Goal: Task Accomplishment & Management: Manage account settings

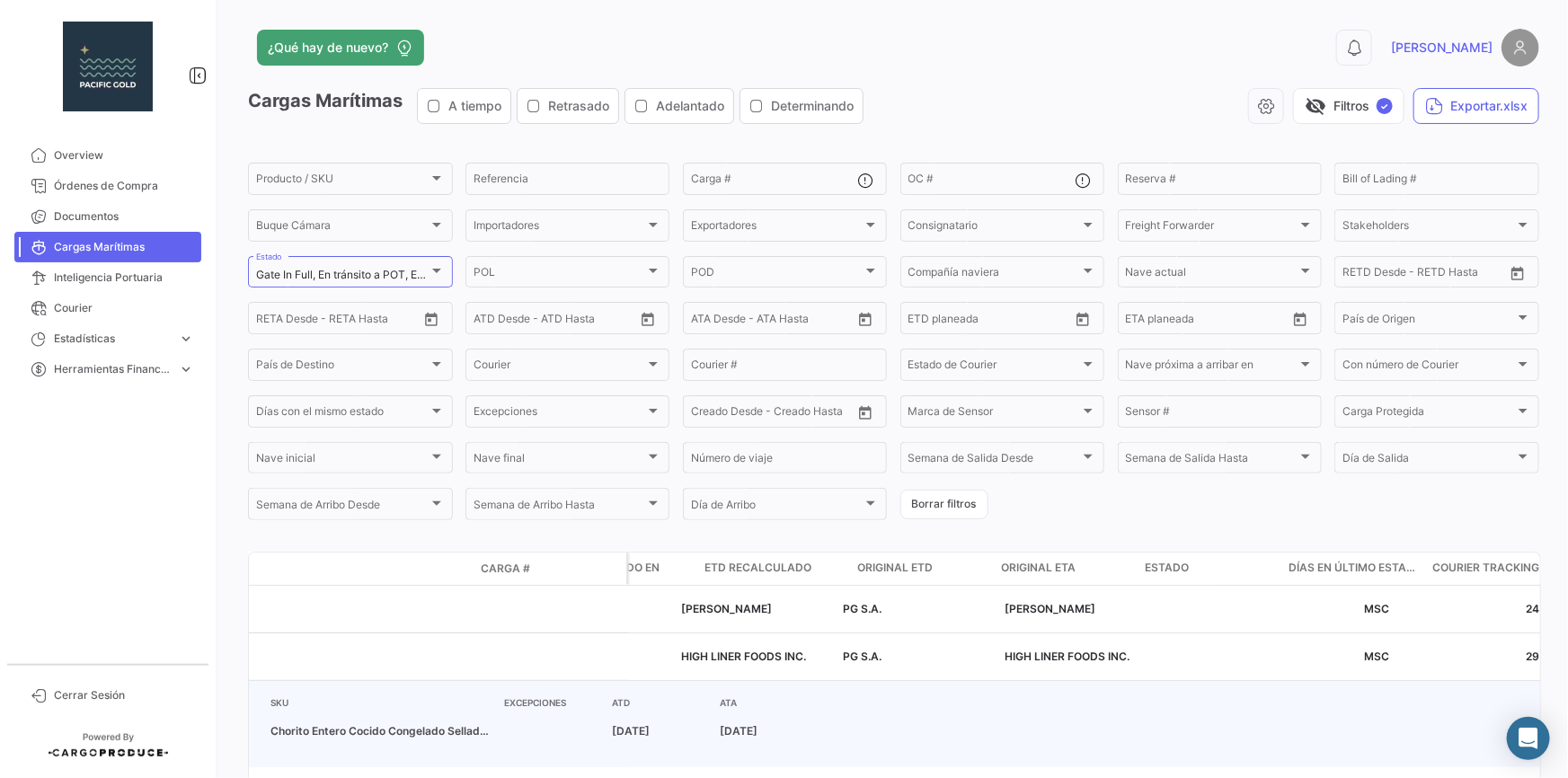
scroll to position [0, 2159]
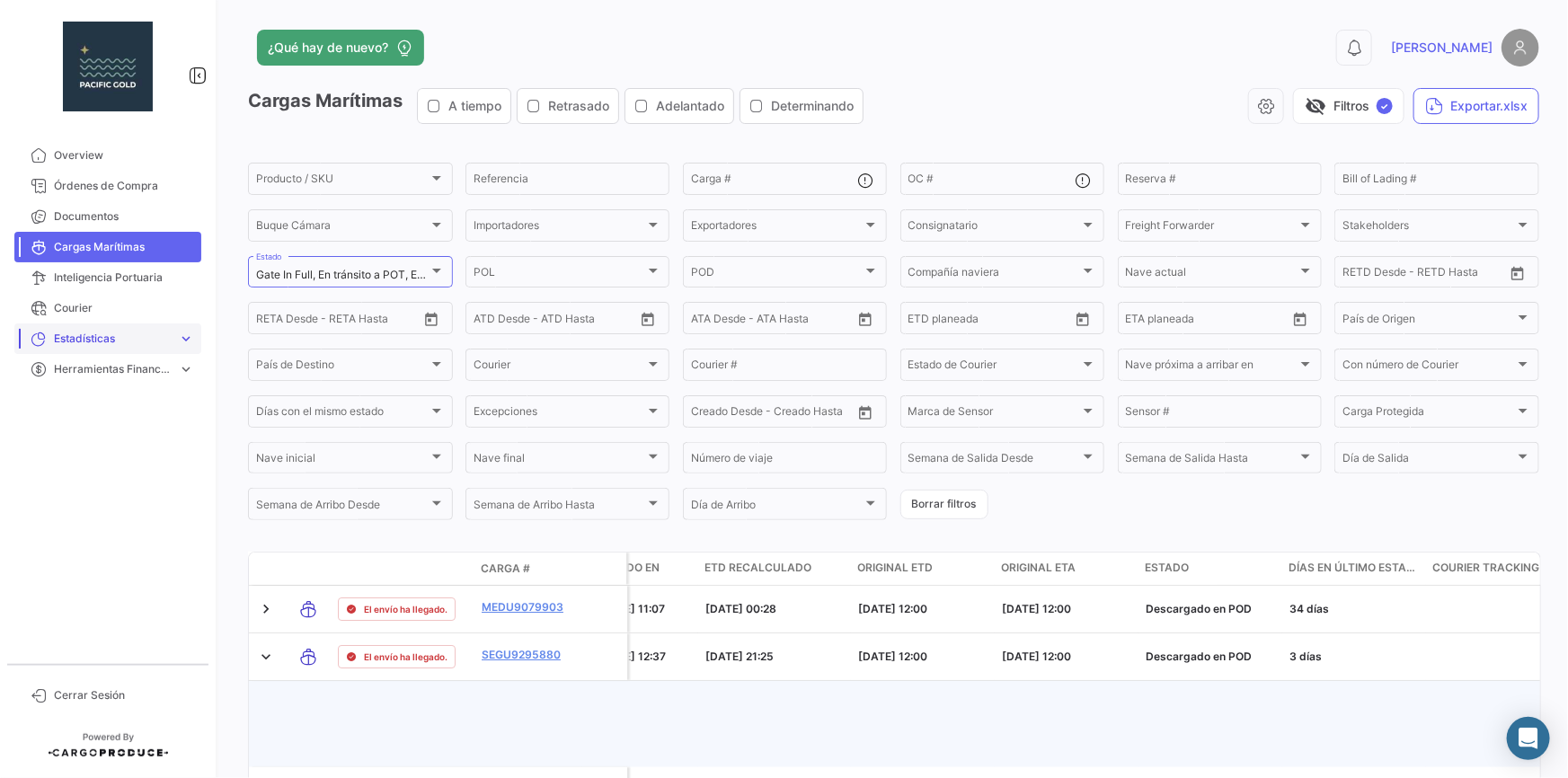
click at [107, 327] on link "Estadísticas expand_more" at bounding box center [108, 338] width 187 height 30
click at [106, 371] on span "Tiempo a destino" at bounding box center [90, 376] width 88 height 17
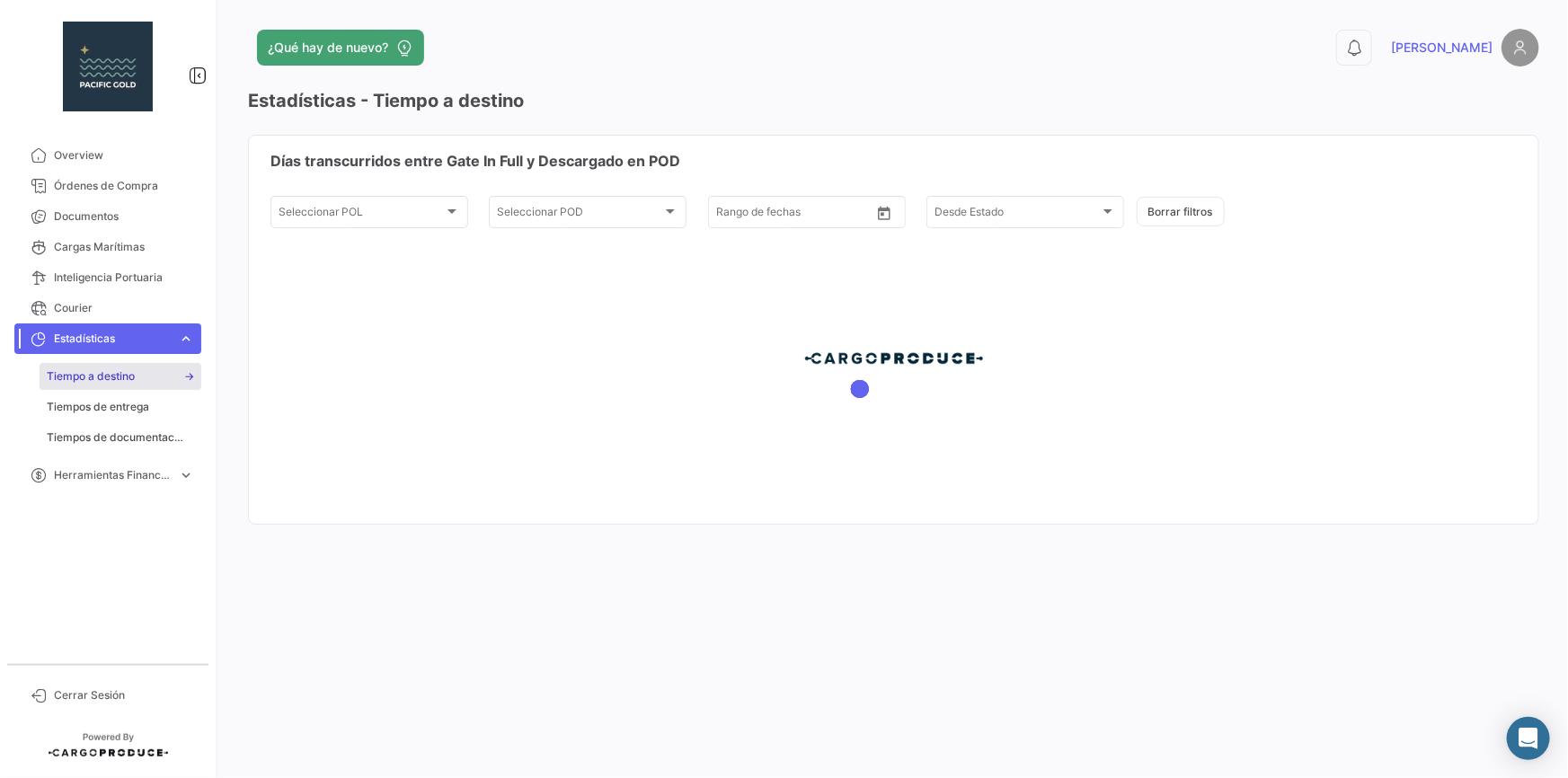
type input "[DATE]"
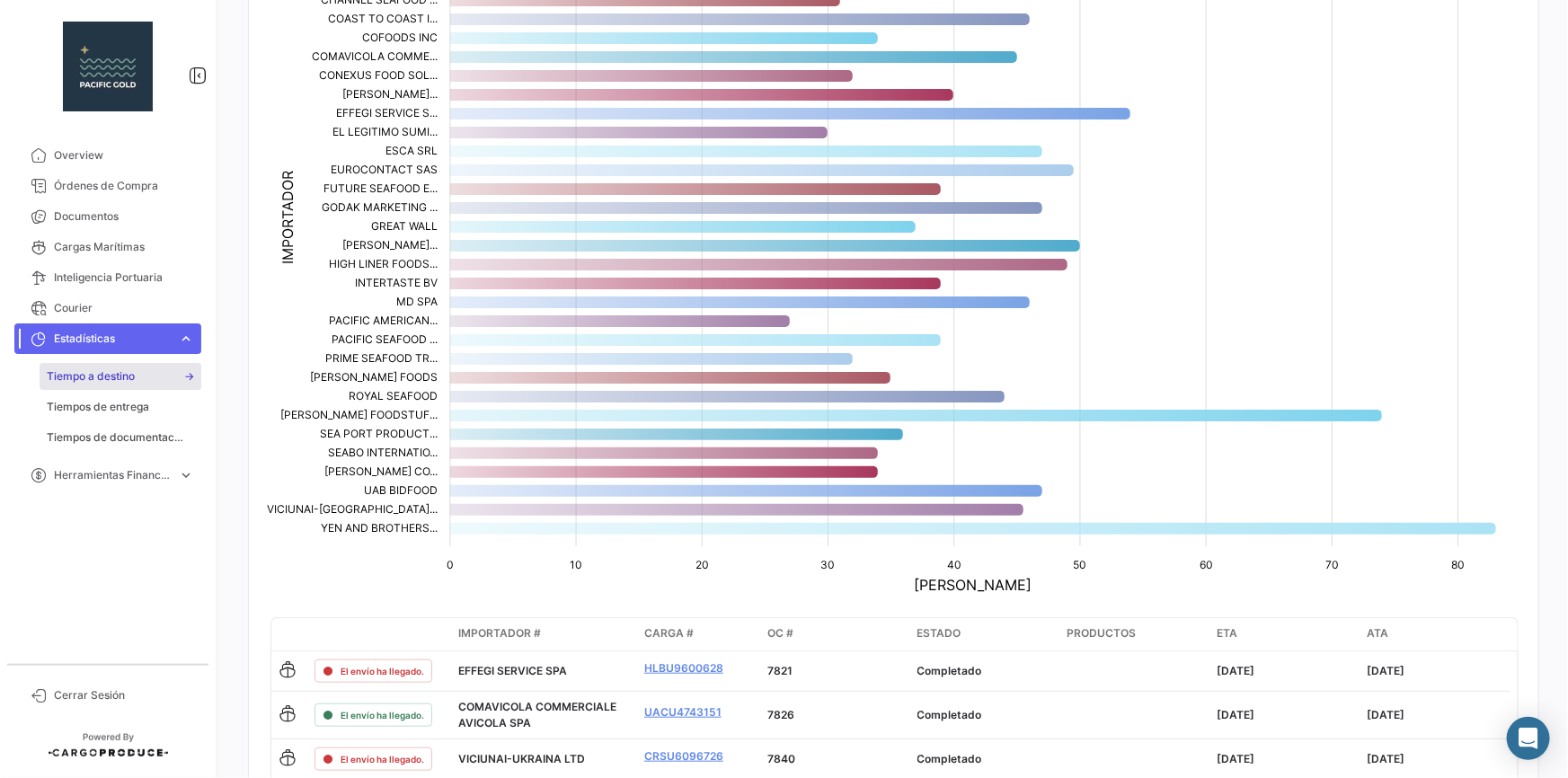
scroll to position [513, 0]
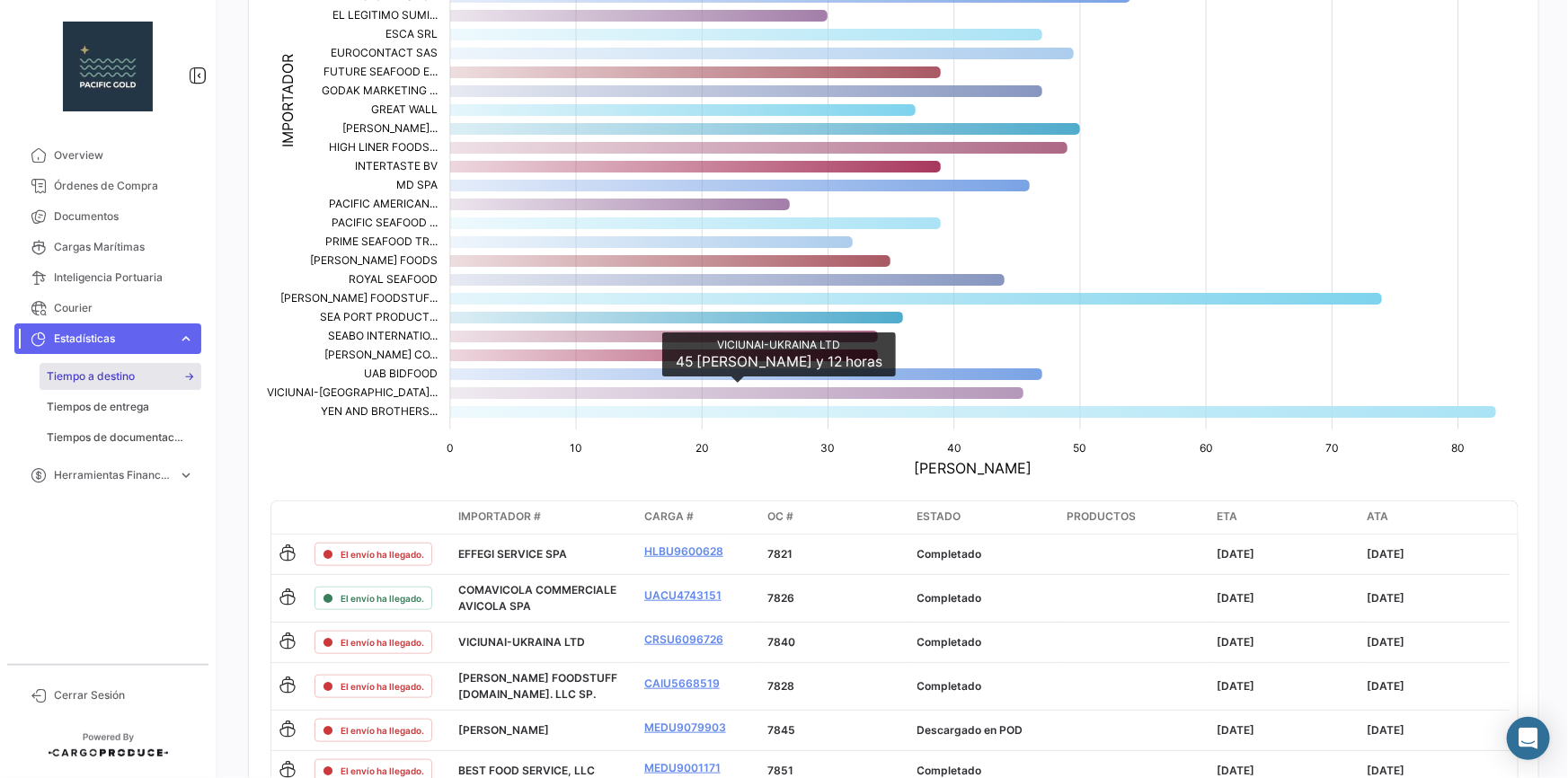
click at [486, 391] on icon "VICIUNAI-UKRAINA LTD 45,5" at bounding box center [736, 393] width 573 height 12
click at [517, 388] on icon "VICIUNAI-UKRAINA LTD 45,5" at bounding box center [736, 393] width 573 height 12
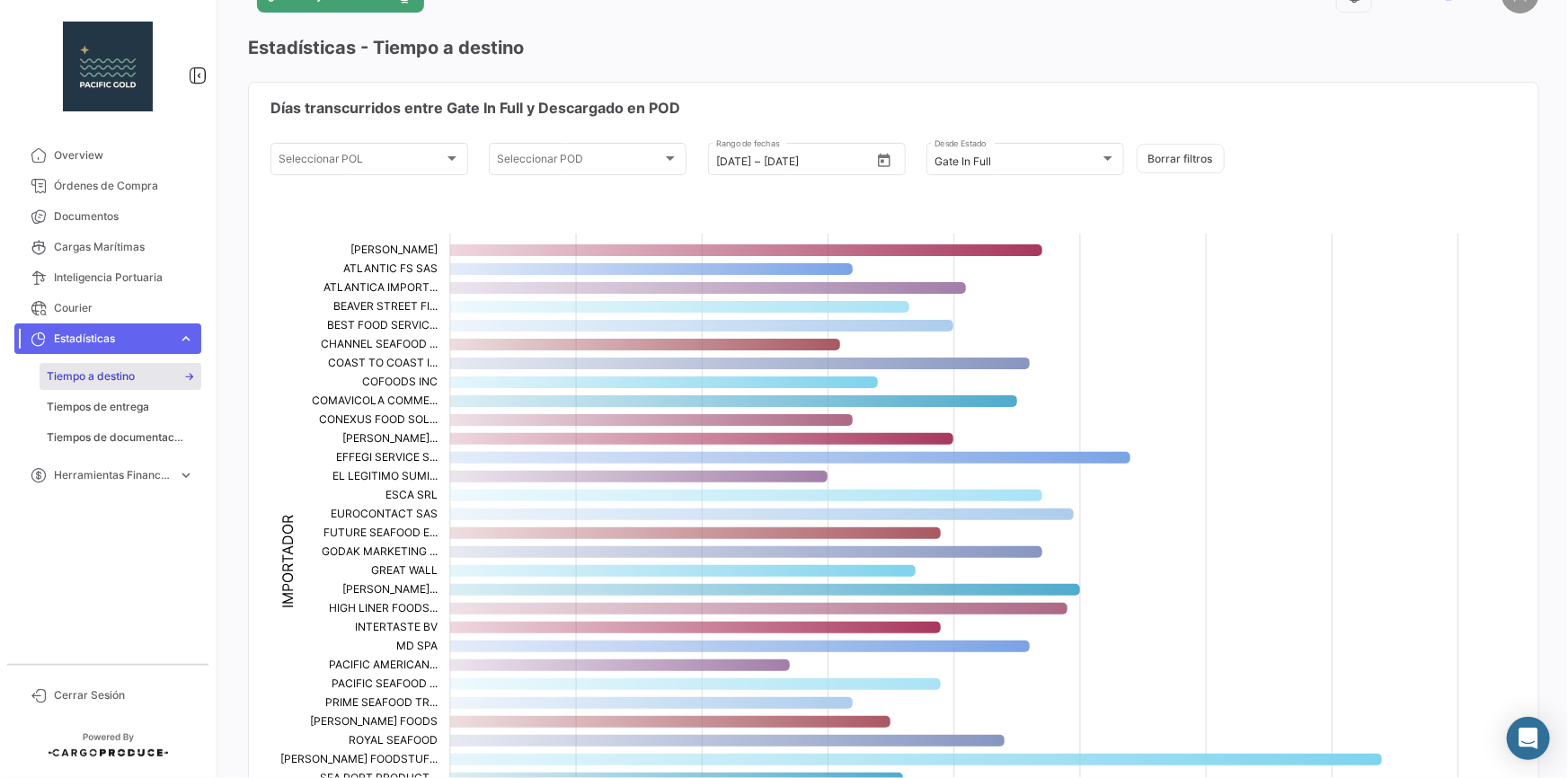
scroll to position [0, 0]
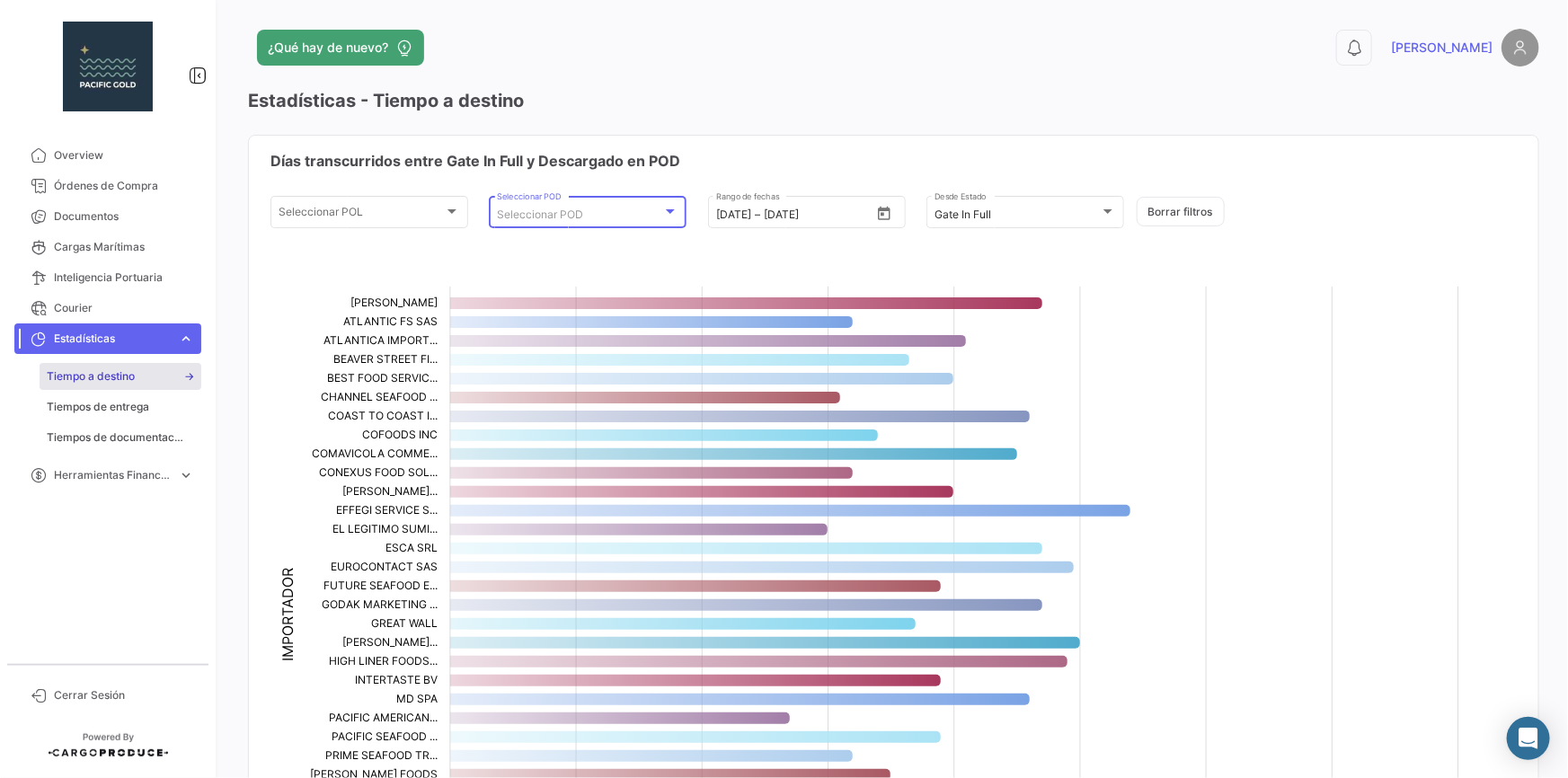
click at [671, 215] on div at bounding box center [671, 211] width 17 height 15
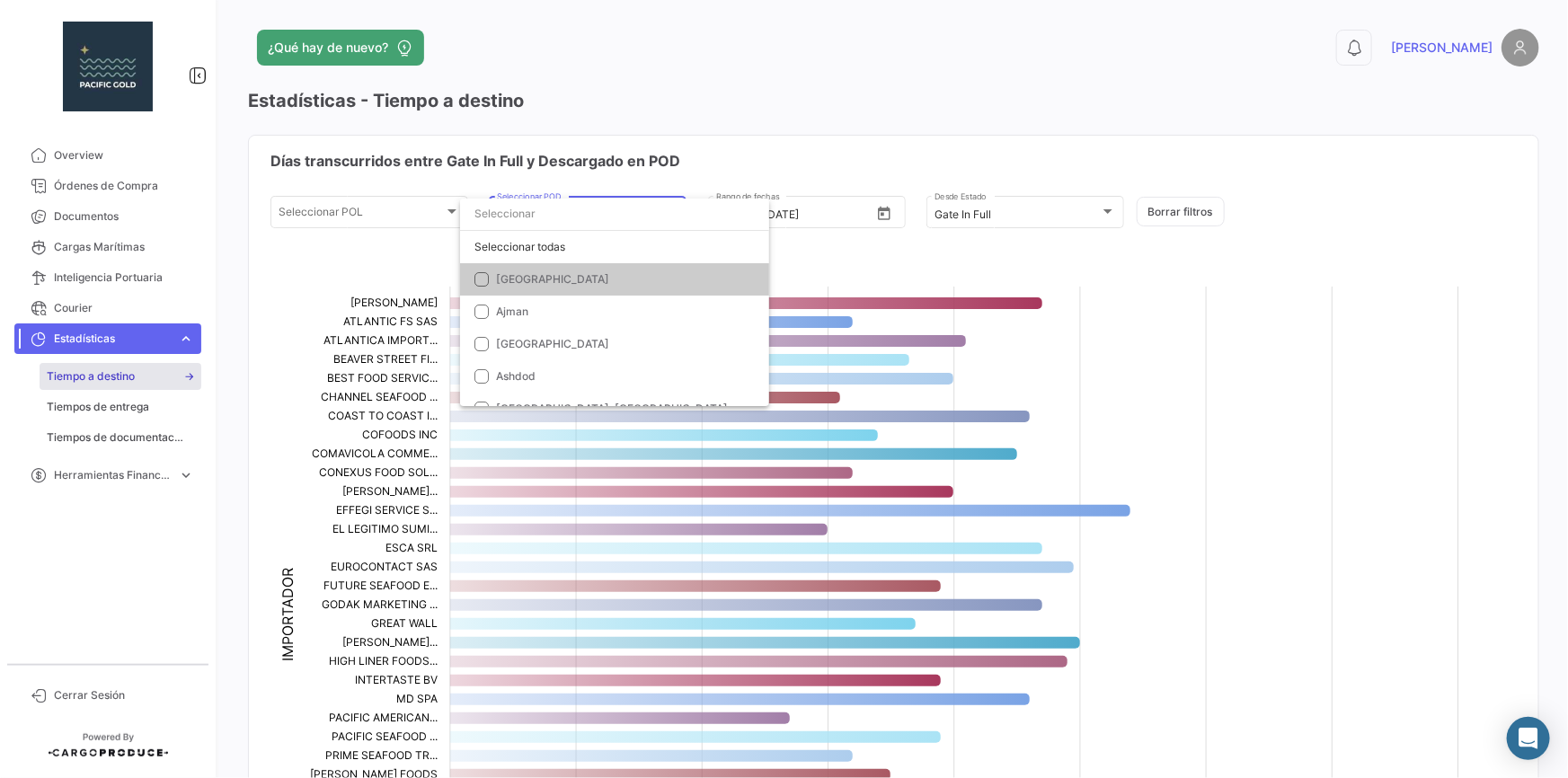
click at [733, 173] on div at bounding box center [784, 389] width 1568 height 778
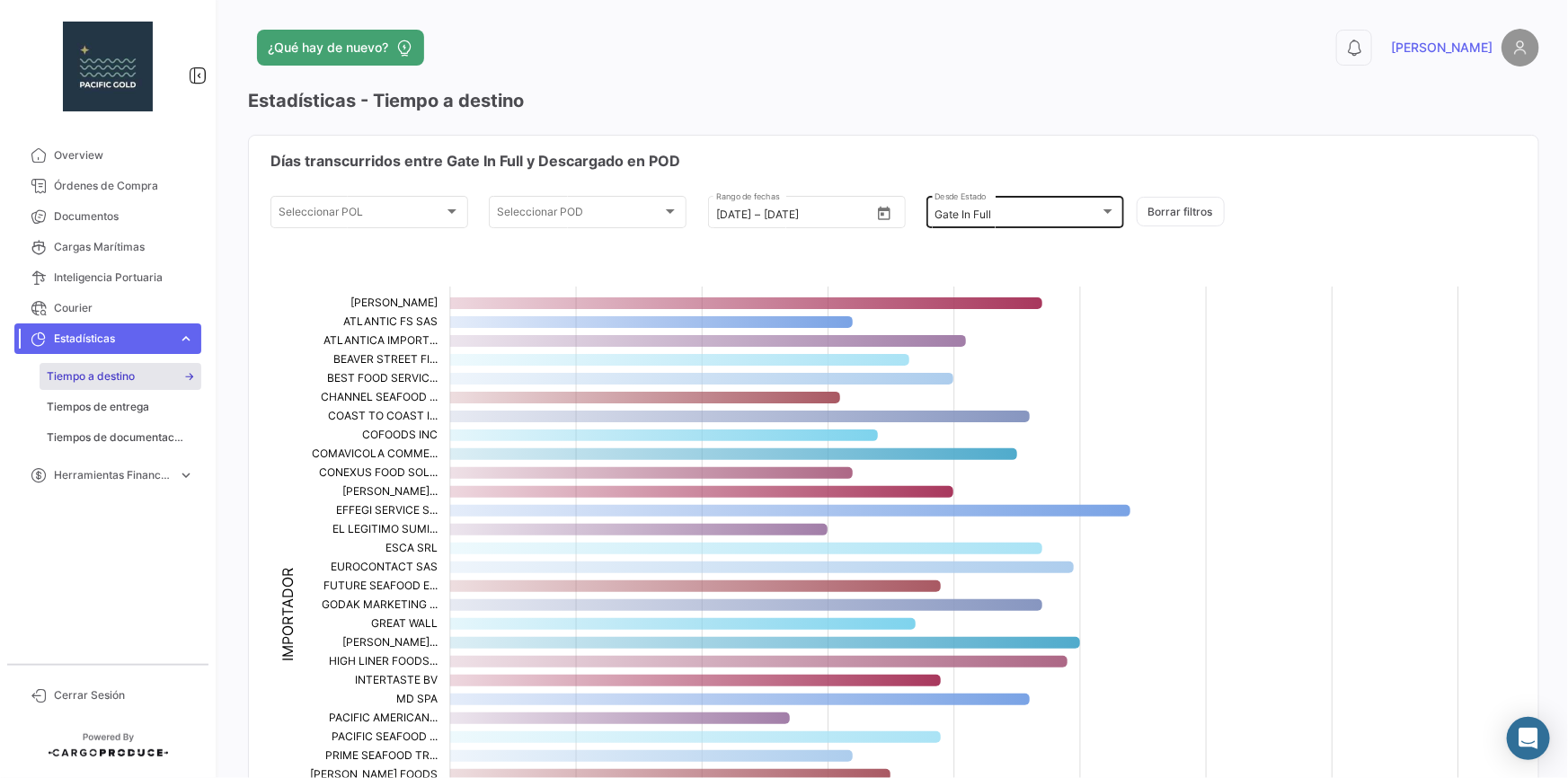
click at [1047, 218] on div "Gate In Full" at bounding box center [1016, 215] width 165 height 13
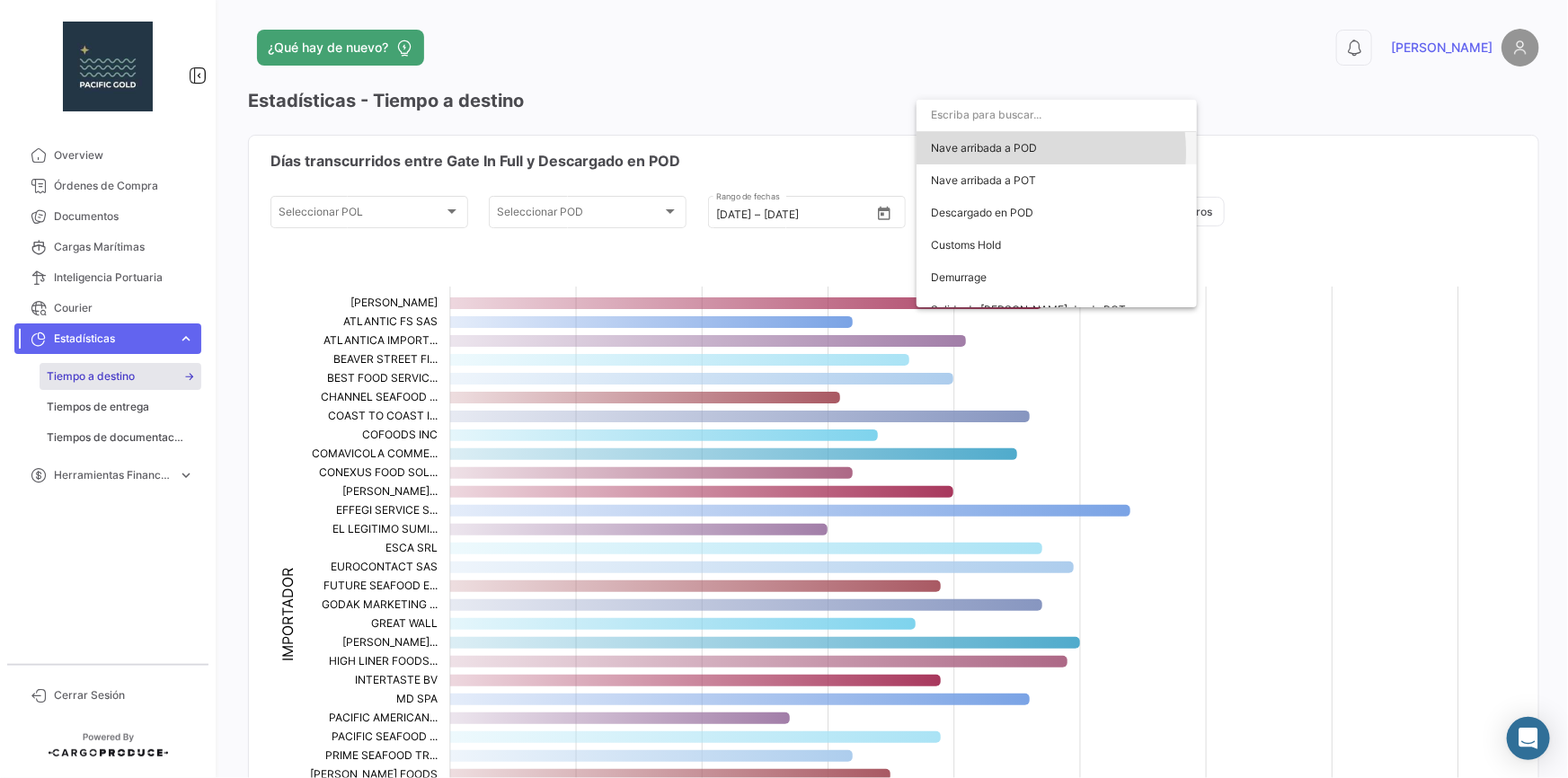
click at [1016, 152] on span "Nave arribada a POD" at bounding box center [983, 147] width 106 height 14
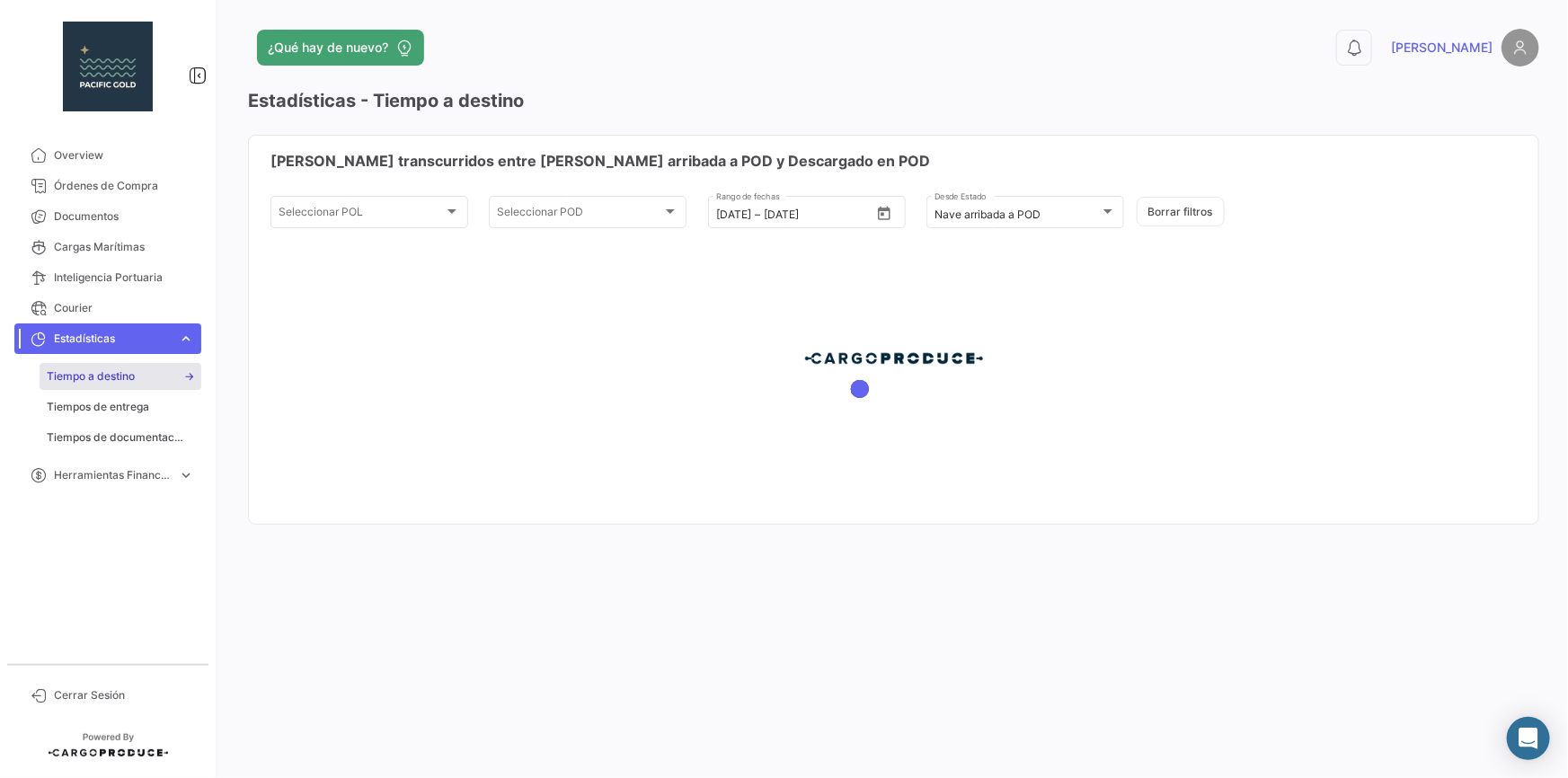
click at [881, 218] on div at bounding box center [894, 374] width 1289 height 388
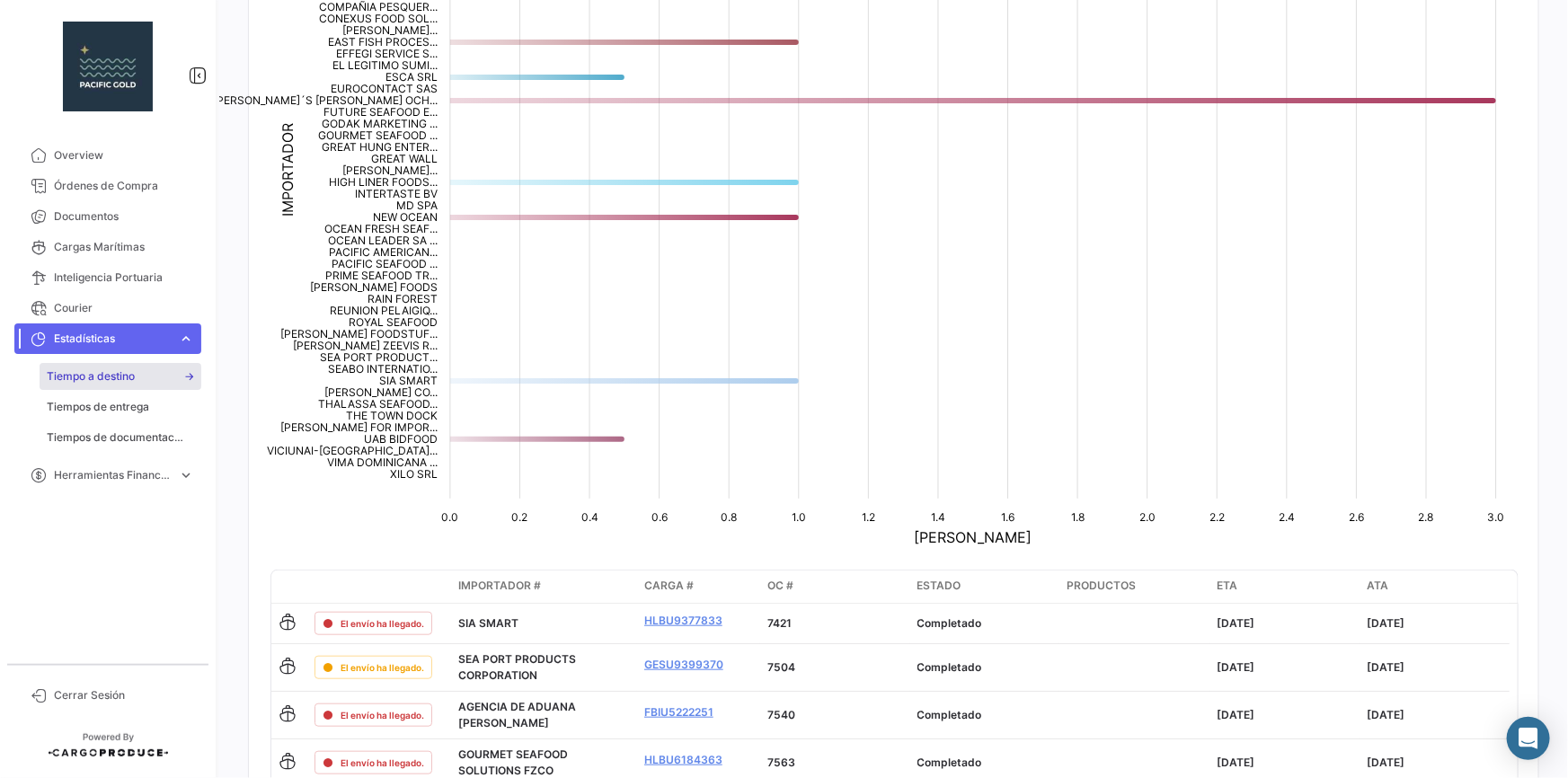
scroll to position [81, 0]
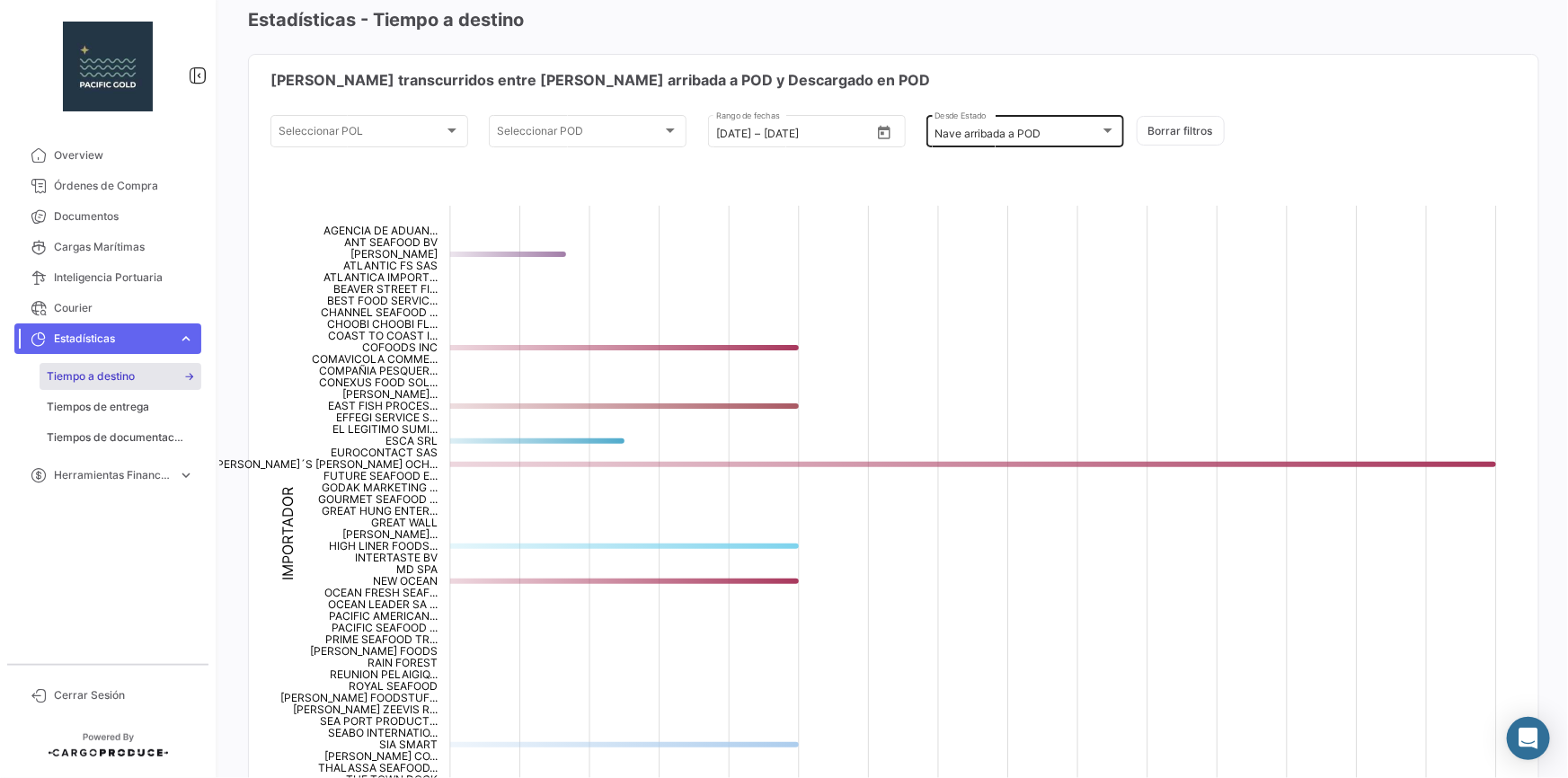
click at [959, 133] on mat-select-trigger "Nave arribada a POD" at bounding box center [987, 133] width 106 height 14
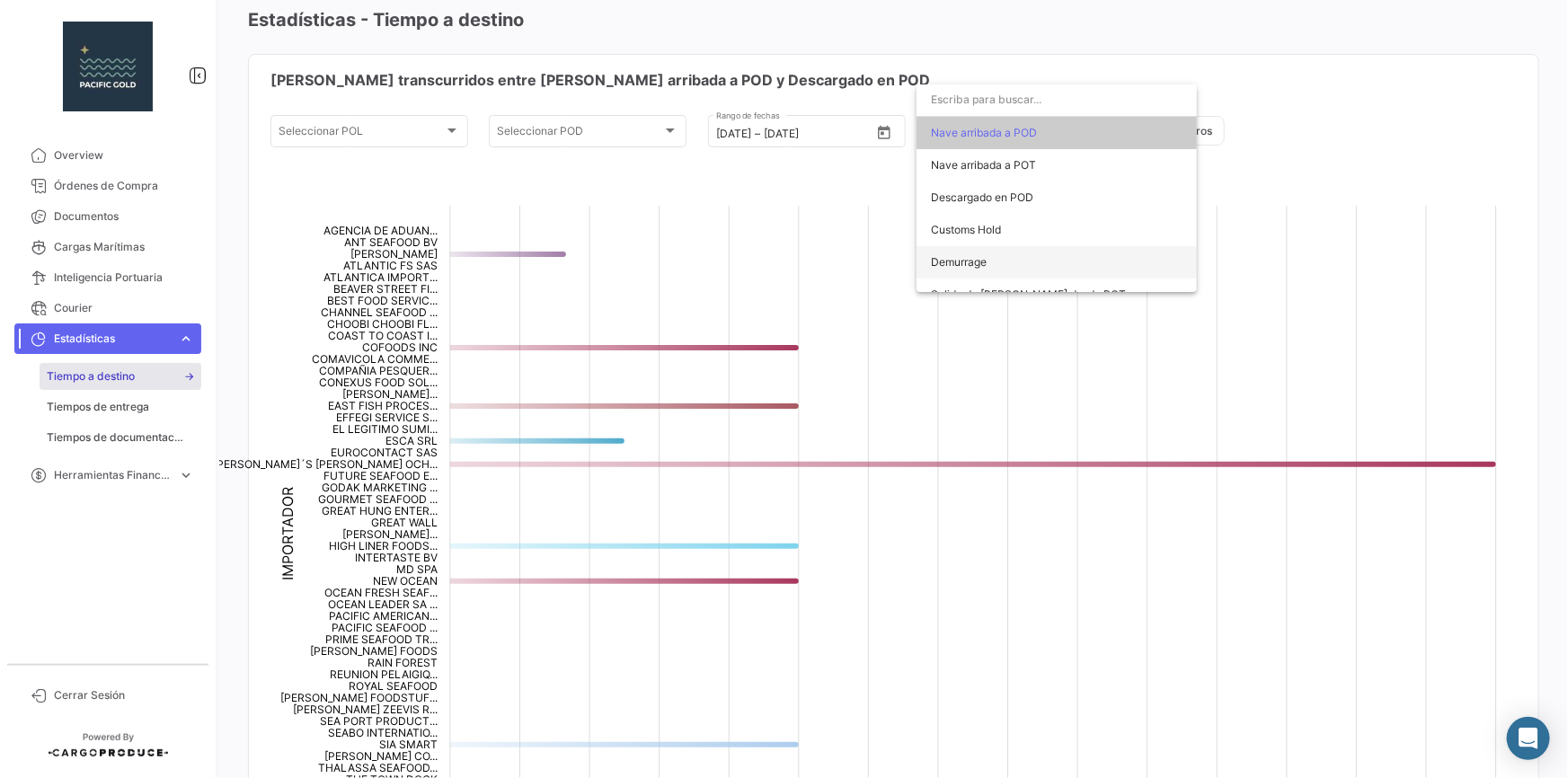
click at [961, 257] on span "Demurrage" at bounding box center [958, 262] width 55 height 14
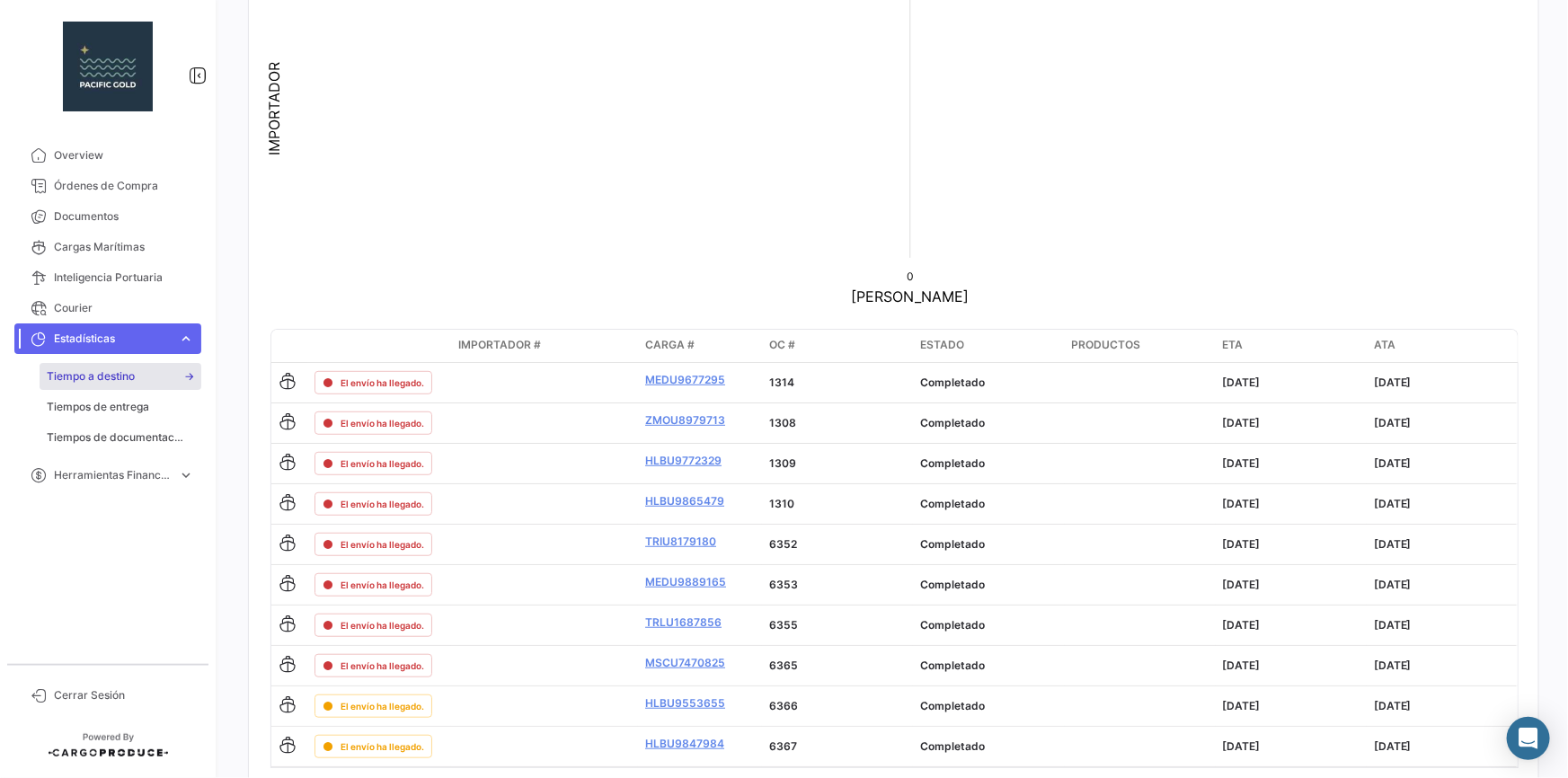
scroll to position [385, 0]
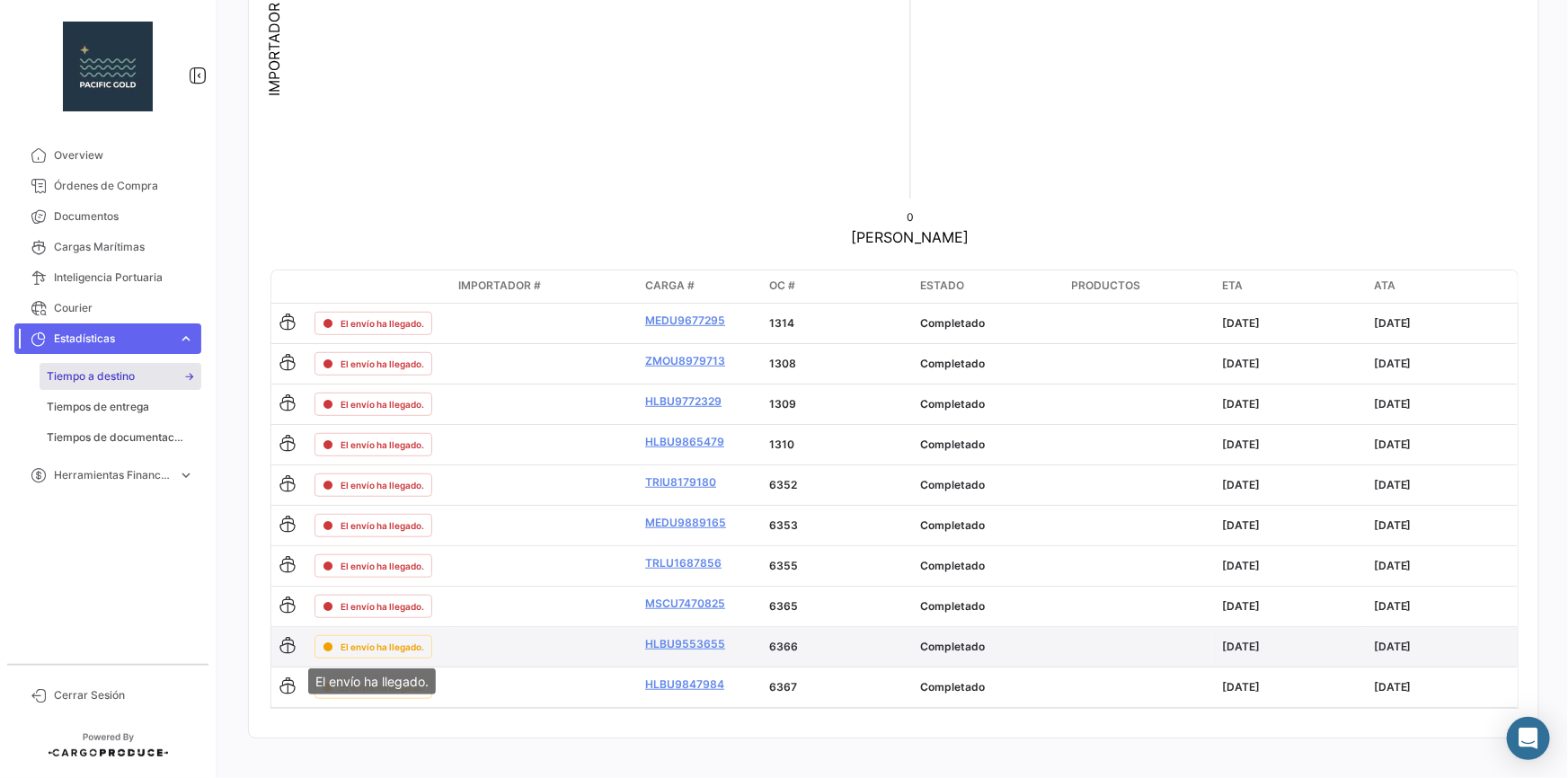
click at [390, 647] on span "El envío ha llegado." at bounding box center [382, 647] width 84 height 15
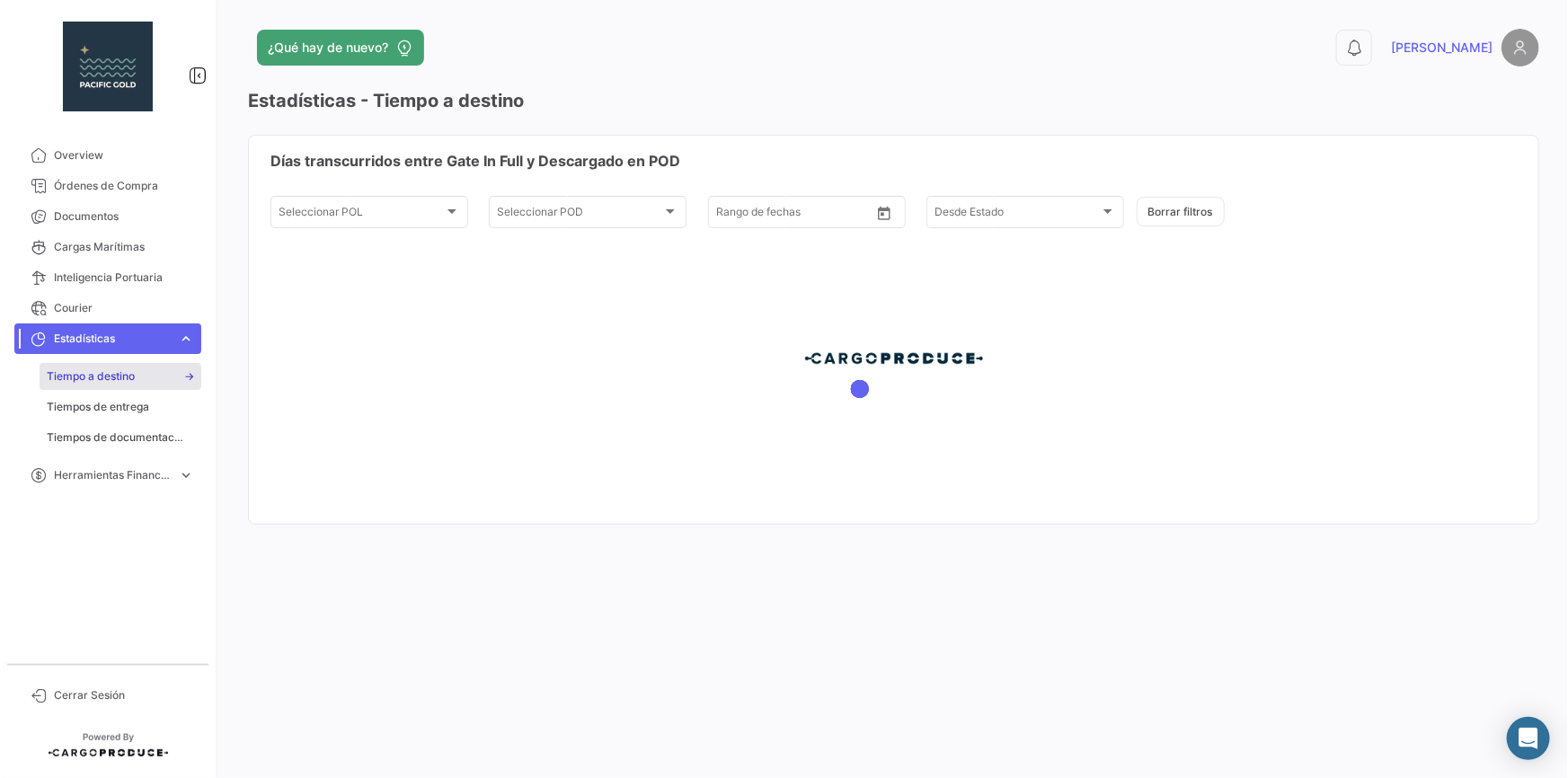
type input "[DATE]"
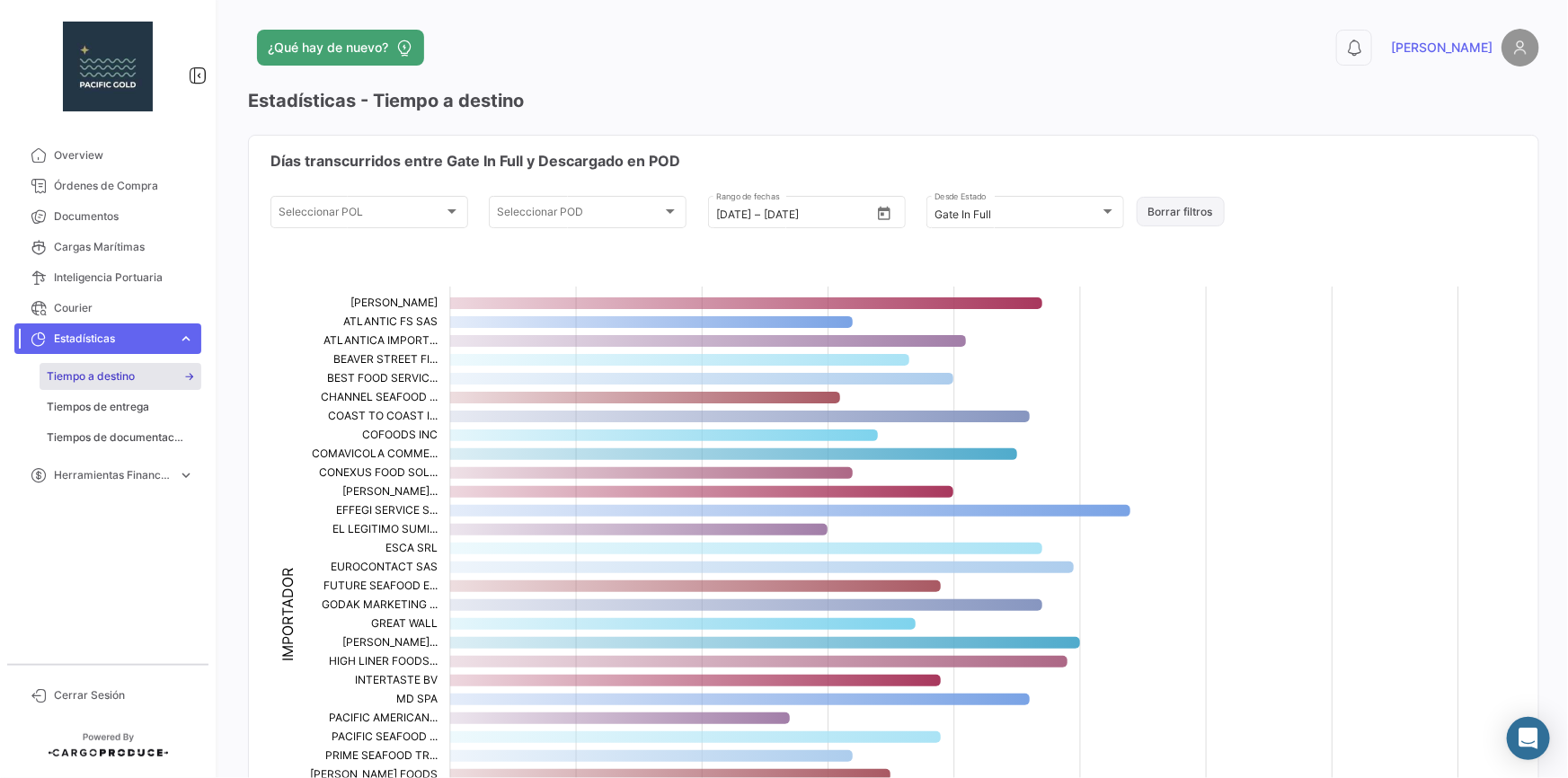
click at [1141, 209] on button "Borrar filtros" at bounding box center [1180, 211] width 88 height 29
click at [1152, 222] on button "Borrar filtros" at bounding box center [1180, 211] width 88 height 29
click at [1182, 216] on button "Borrar filtros" at bounding box center [1180, 211] width 88 height 29
click at [1079, 206] on div "Gate In Full Desde Estado" at bounding box center [1025, 210] width 182 height 35
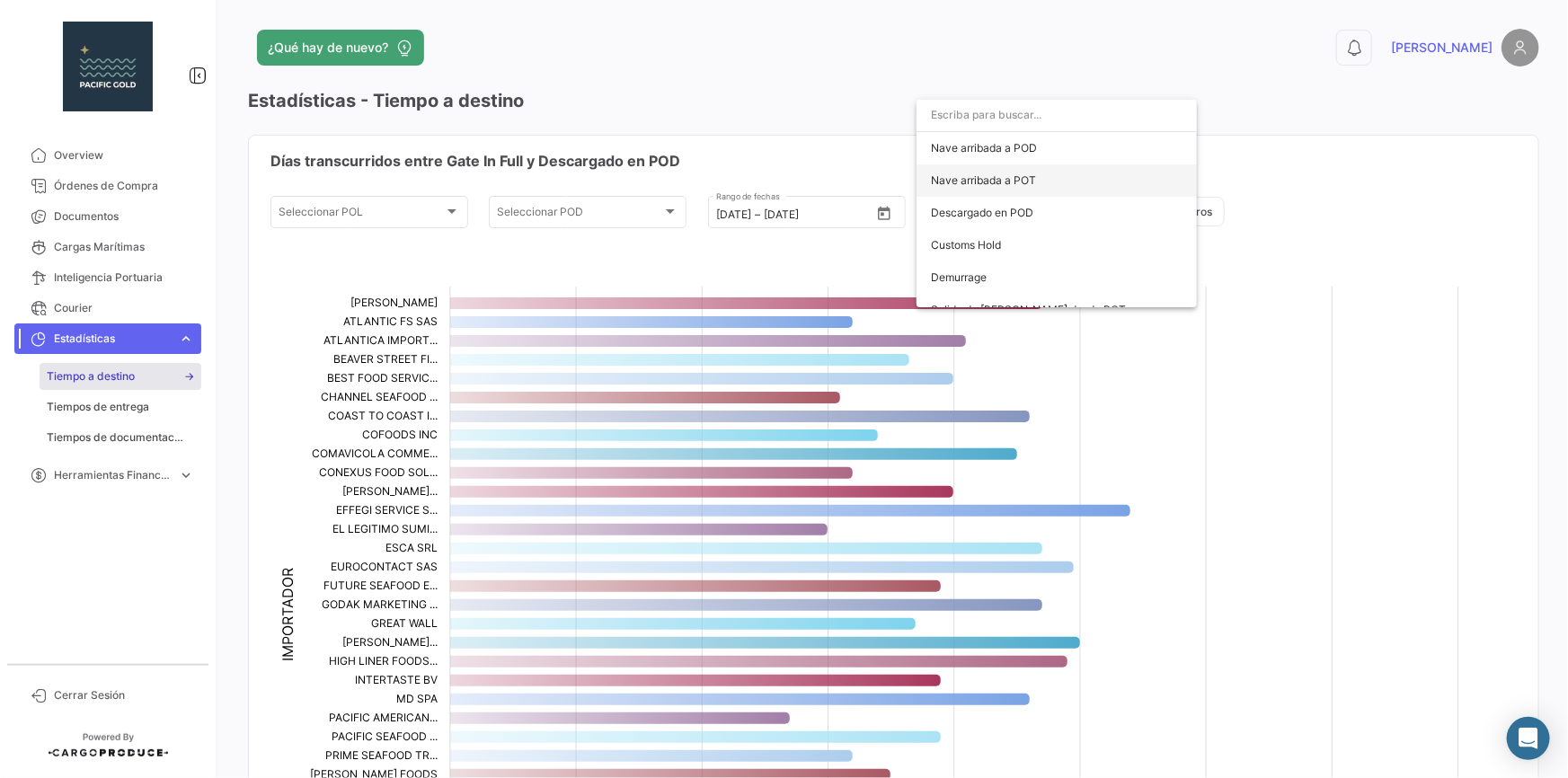
click at [1022, 185] on span "Nave arribada a POT" at bounding box center [983, 180] width 105 height 14
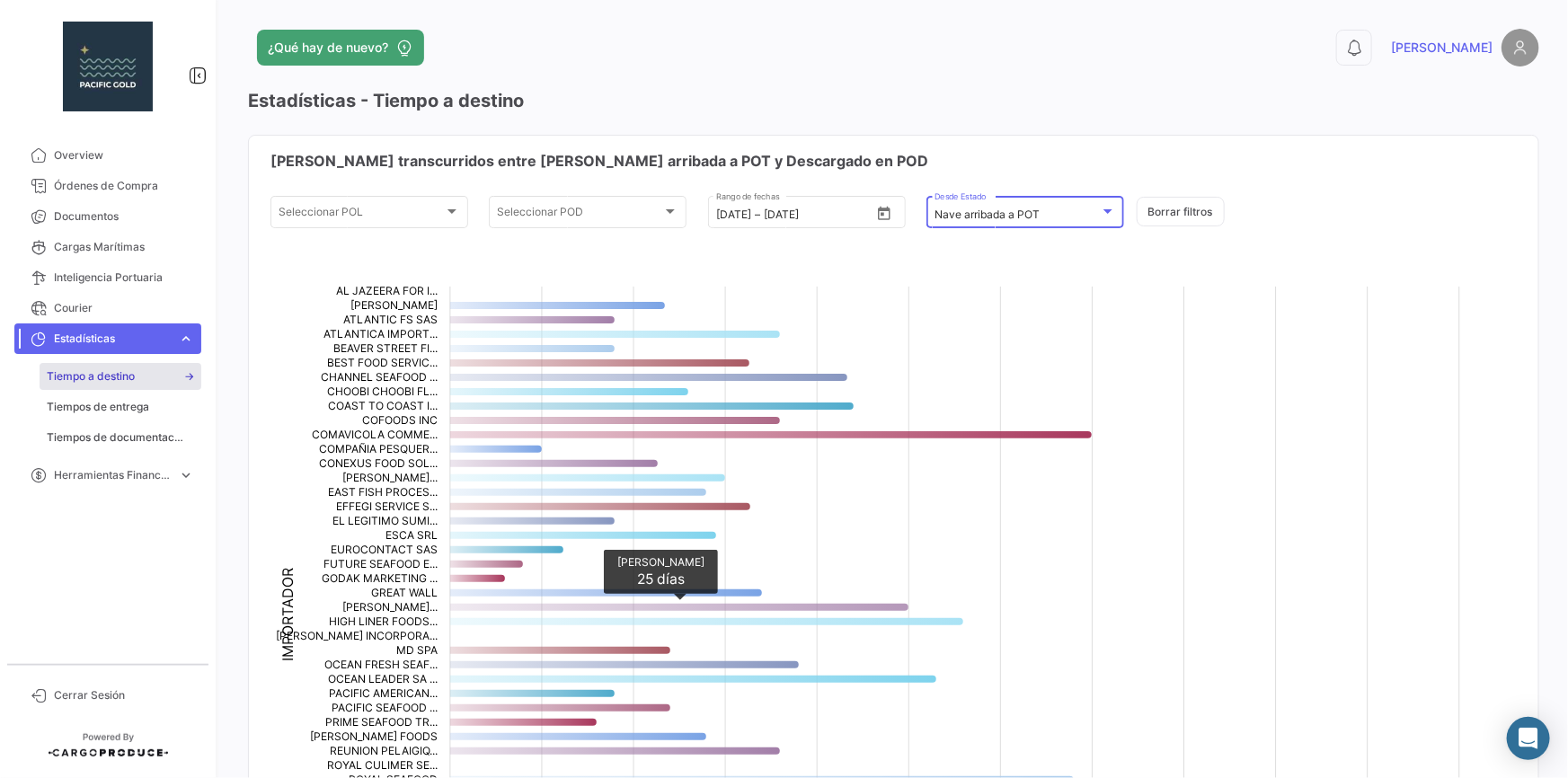
click at [865, 607] on icon "HERMES HARISIADIS SA 25" at bounding box center [679, 607] width 458 height 7
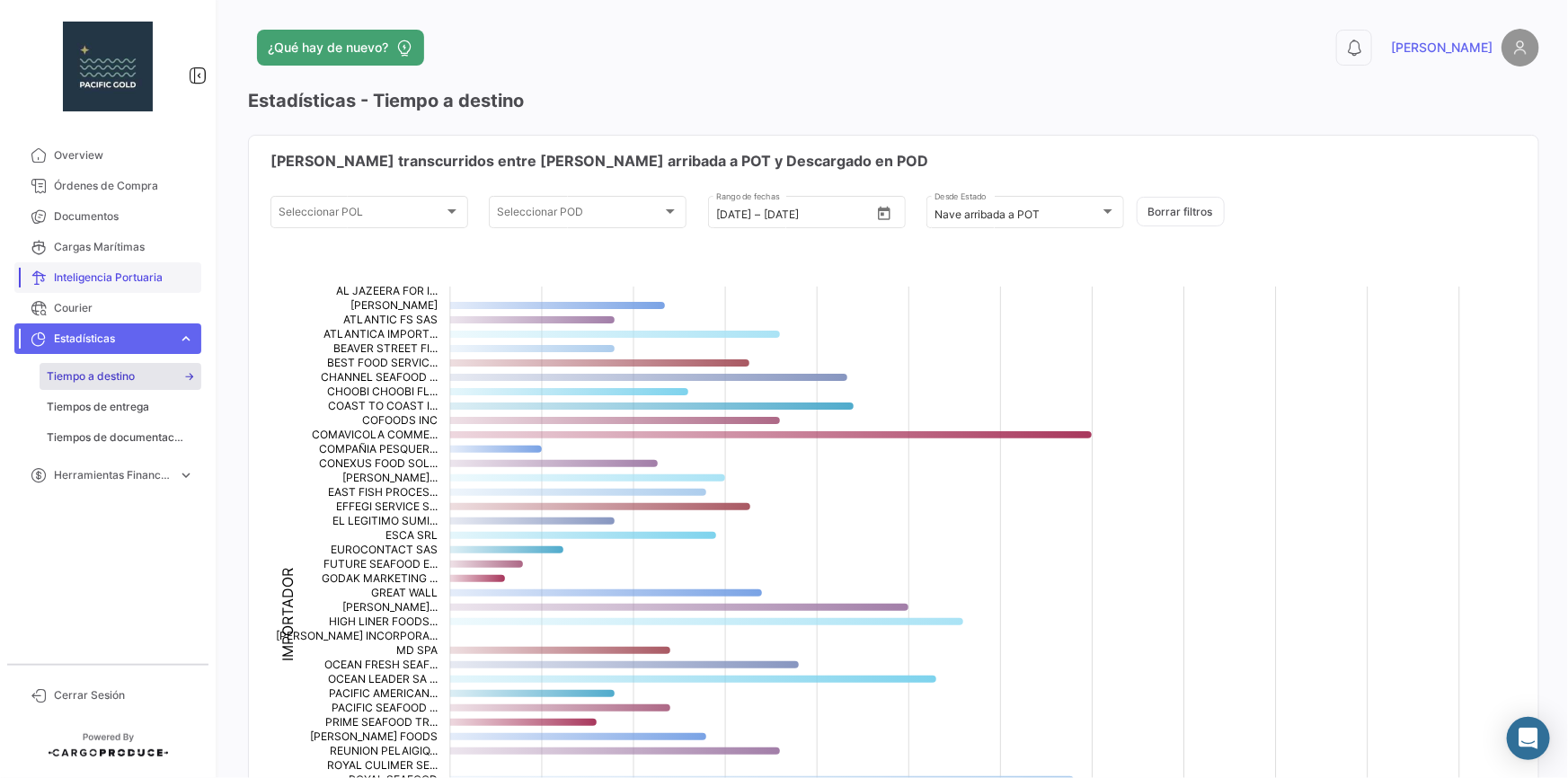
click at [96, 277] on span "Inteligencia Portuaria" at bounding box center [124, 277] width 140 height 17
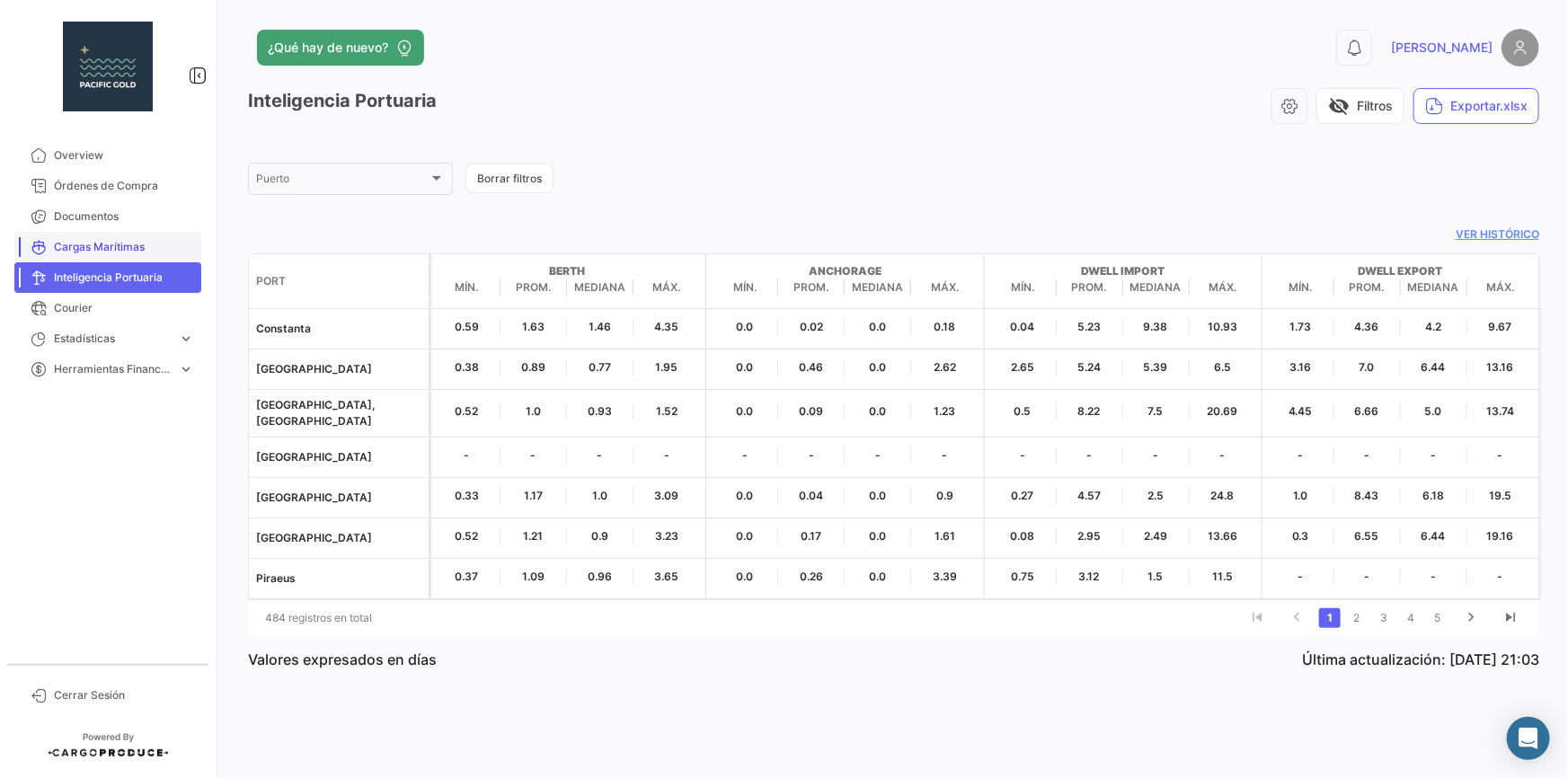
click at [96, 244] on span "Cargas Marítimas" at bounding box center [124, 247] width 140 height 17
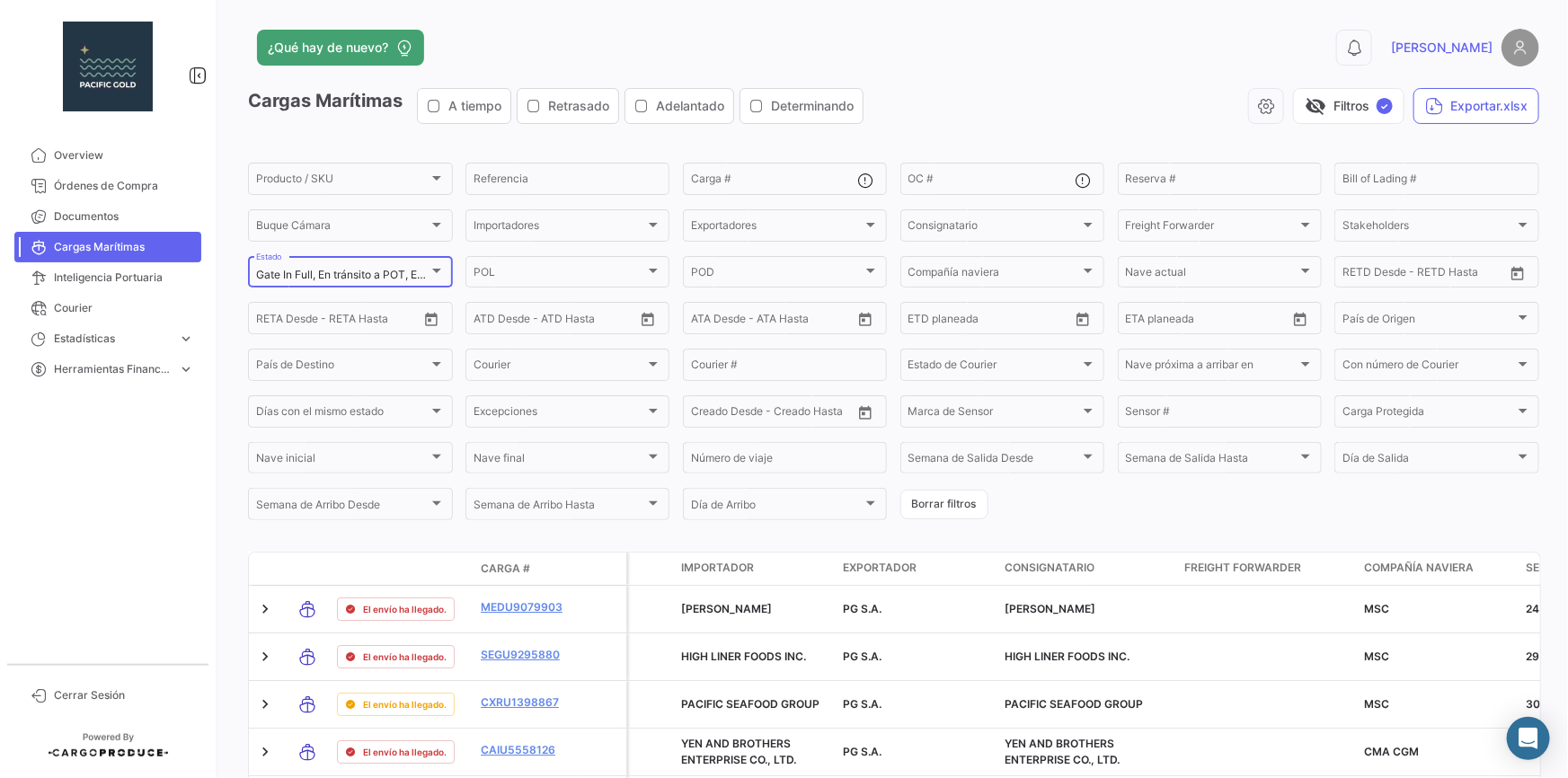
click at [434, 276] on div at bounding box center [437, 271] width 17 height 15
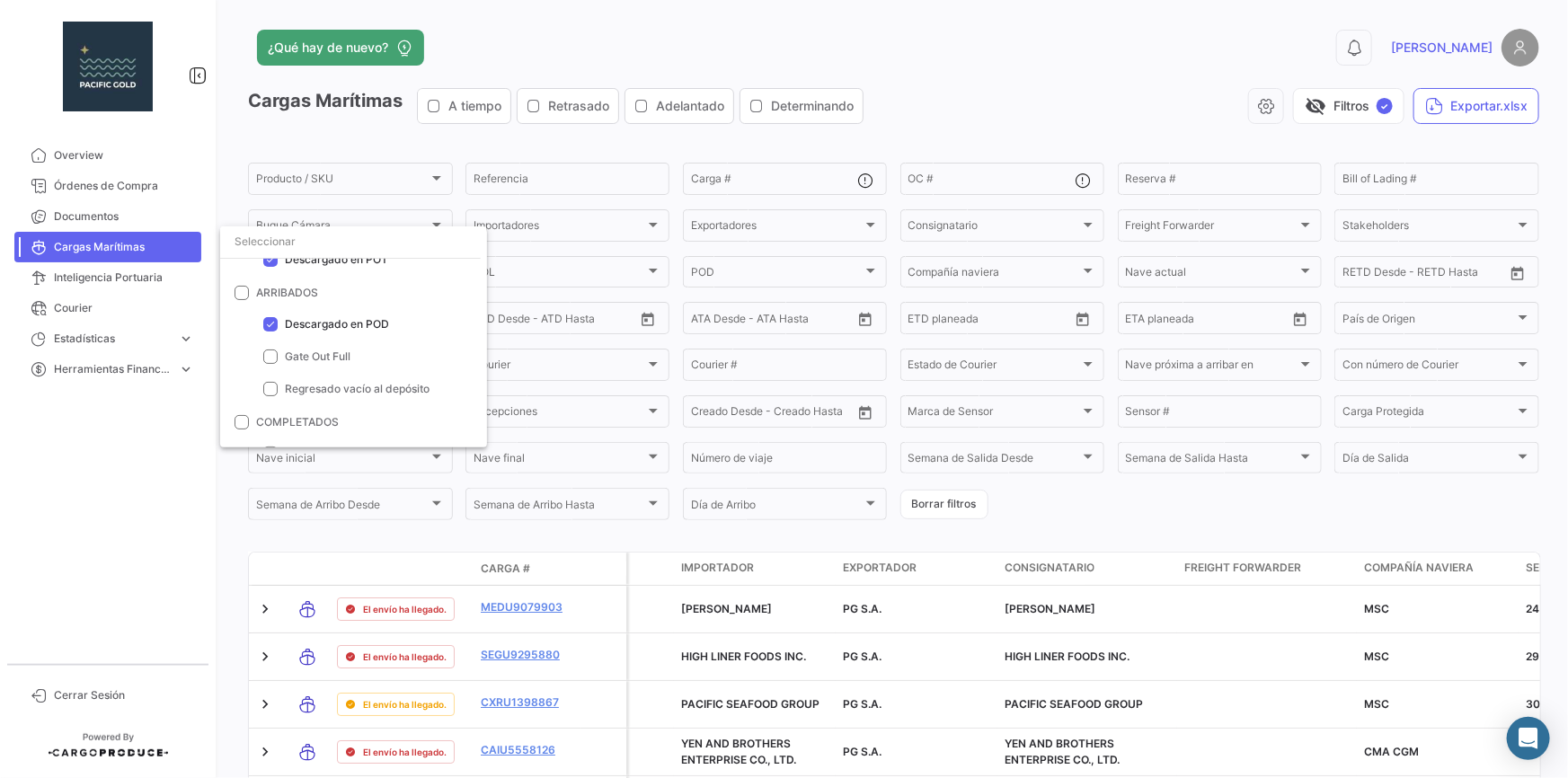
scroll to position [198, 0]
click at [997, 89] on div at bounding box center [784, 389] width 1568 height 778
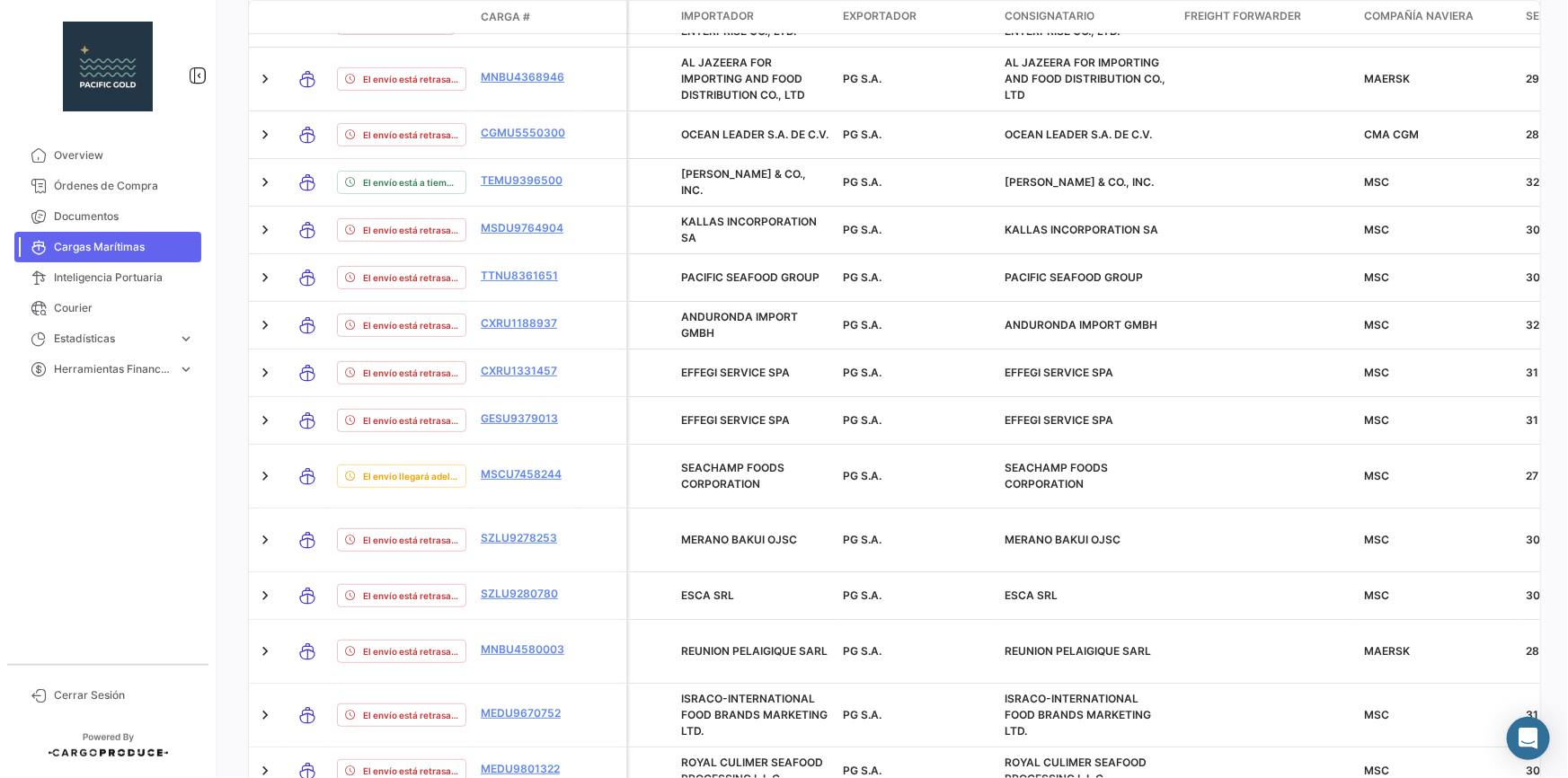
scroll to position [881, 0]
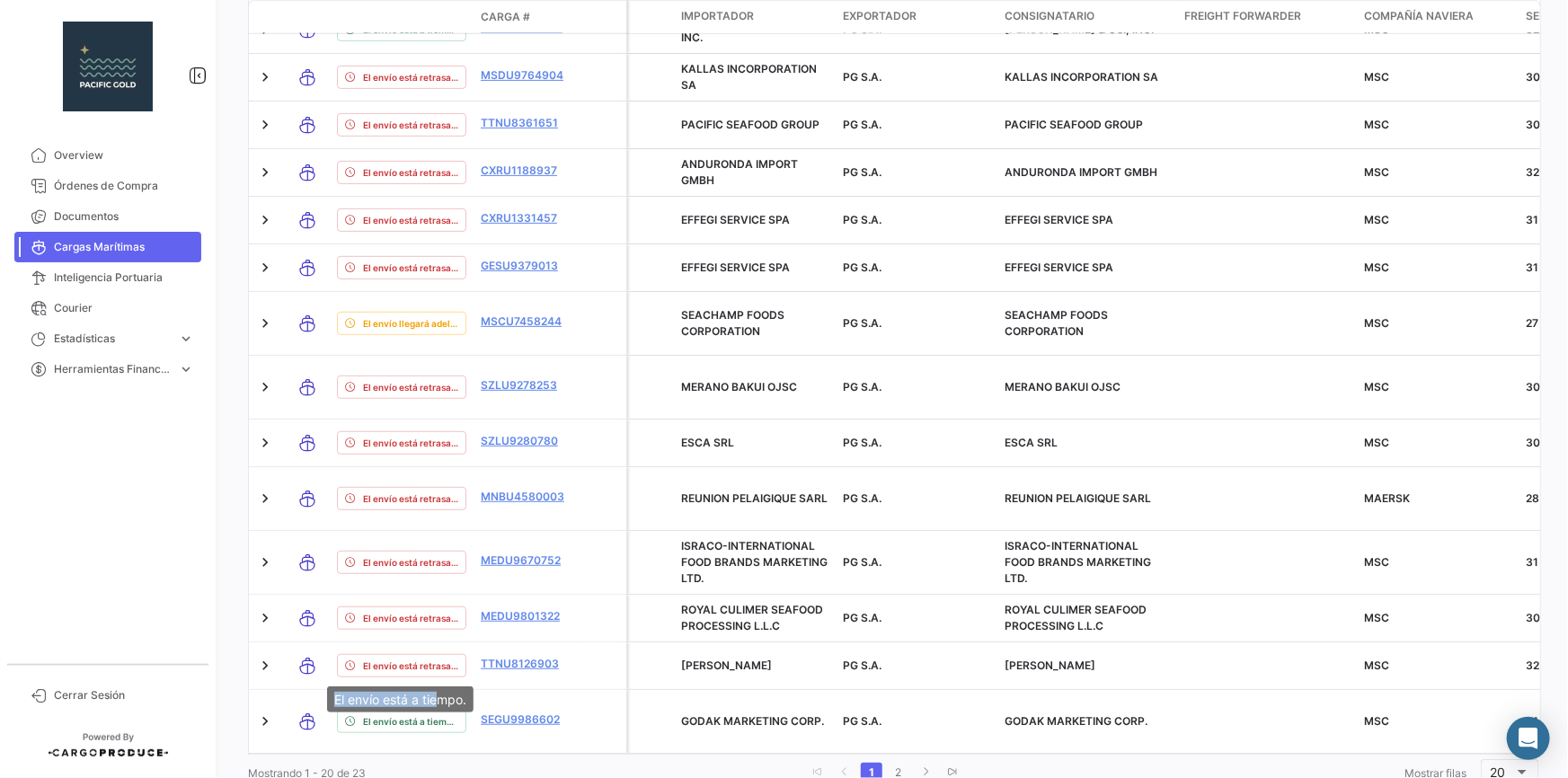
drag, startPoint x: 327, startPoint y: 695, endPoint x: 437, endPoint y: 696, distance: 110.0
click at [437, 696] on mat-tooltip-component "El envío está a tiempo." at bounding box center [400, 700] width 172 height 52
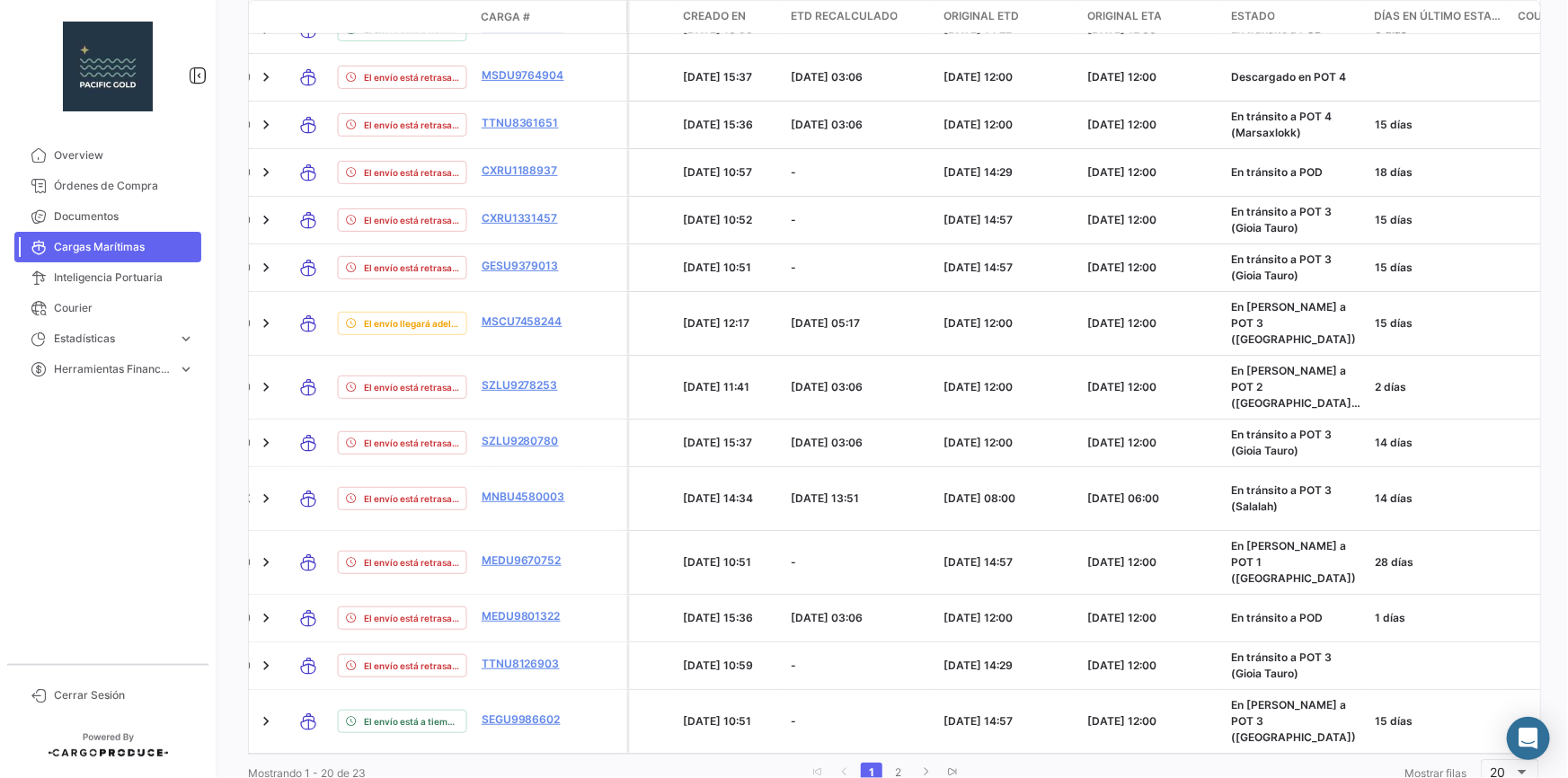
scroll to position [0, 1886]
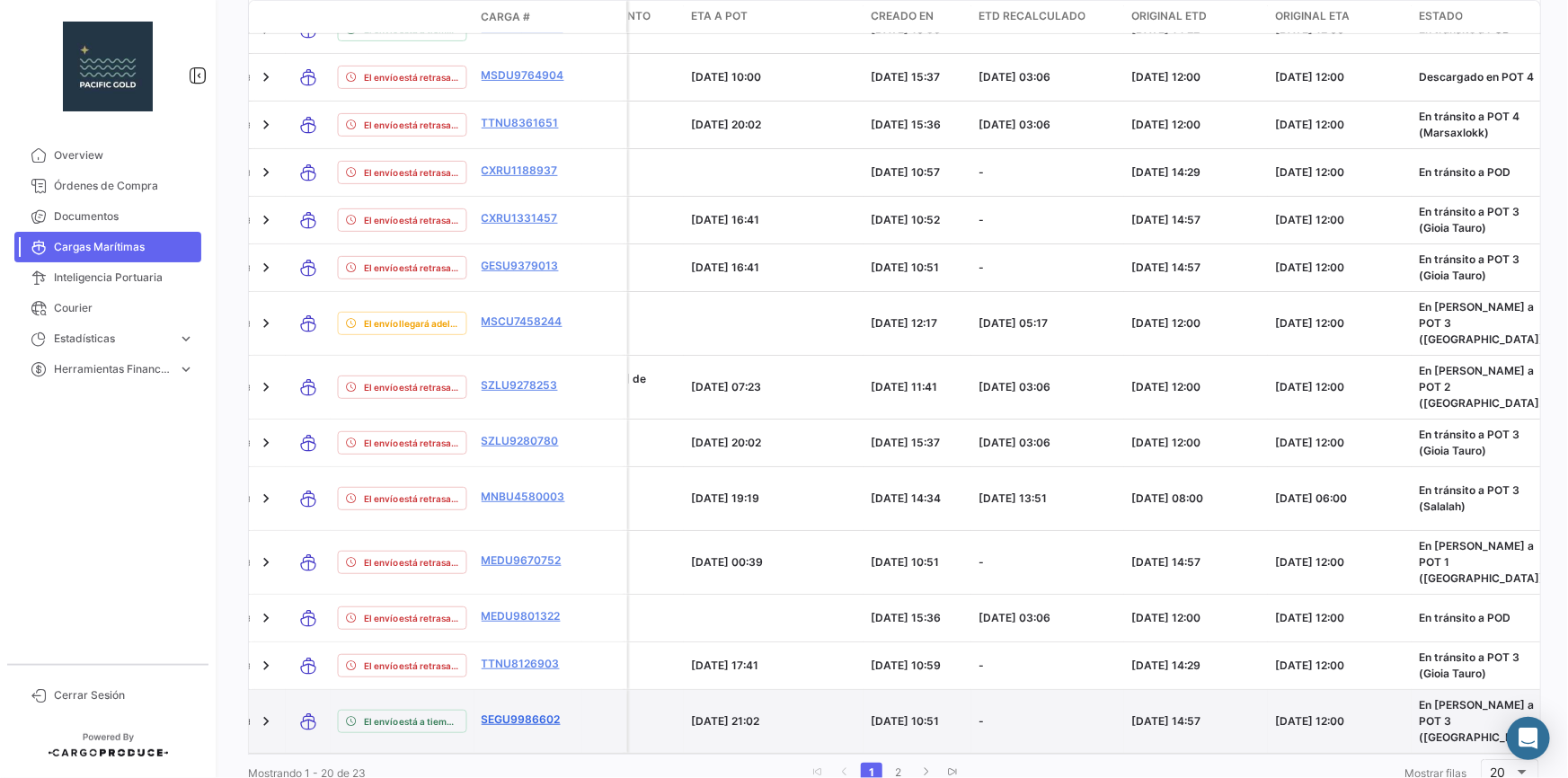
click at [507, 711] on link "SEGU9986602" at bounding box center [527, 719] width 93 height 17
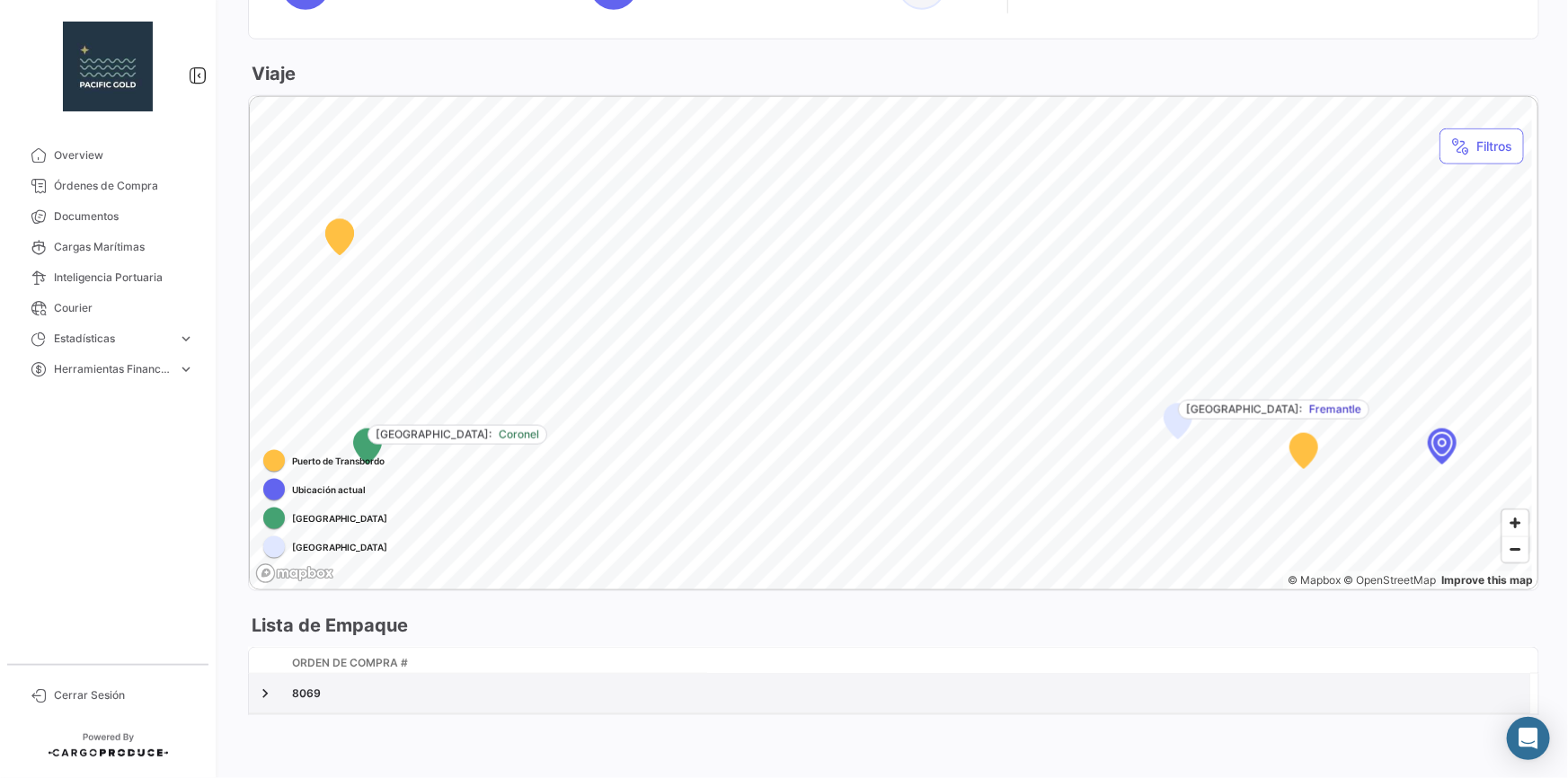
scroll to position [370, 0]
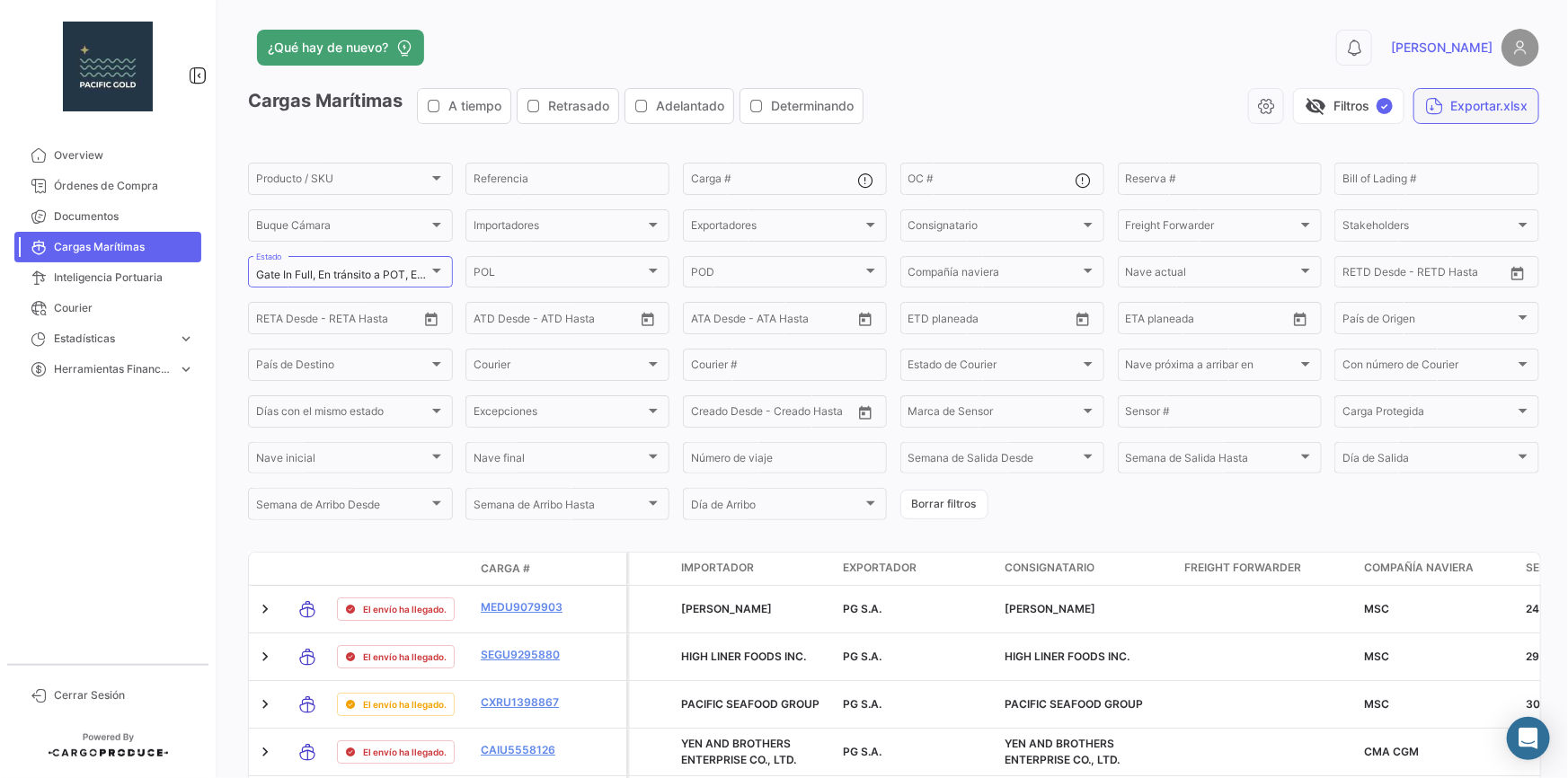
click at [1472, 104] on button "Exportar.xlsx" at bounding box center [1476, 105] width 125 height 36
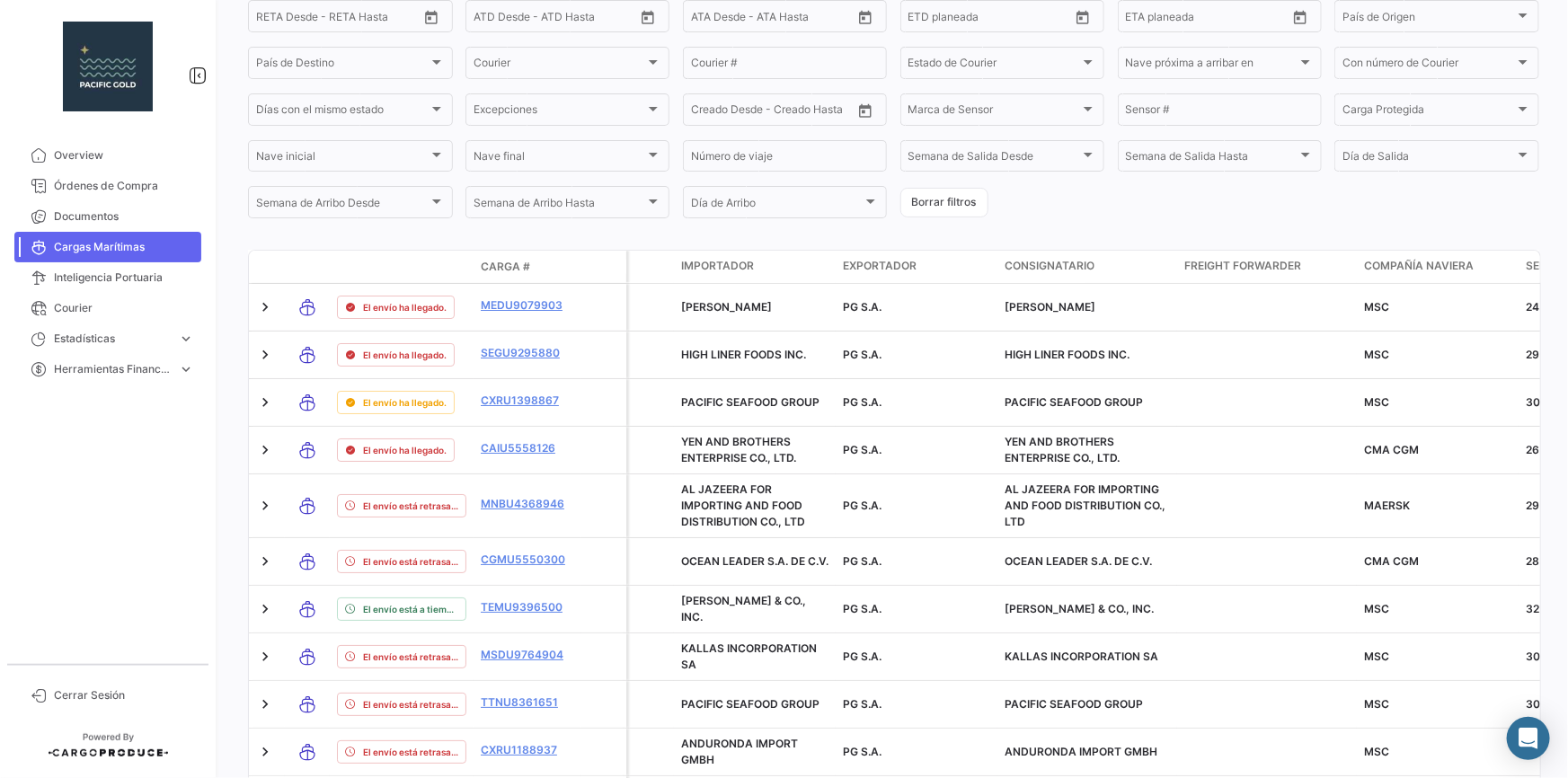
scroll to position [326, 0]
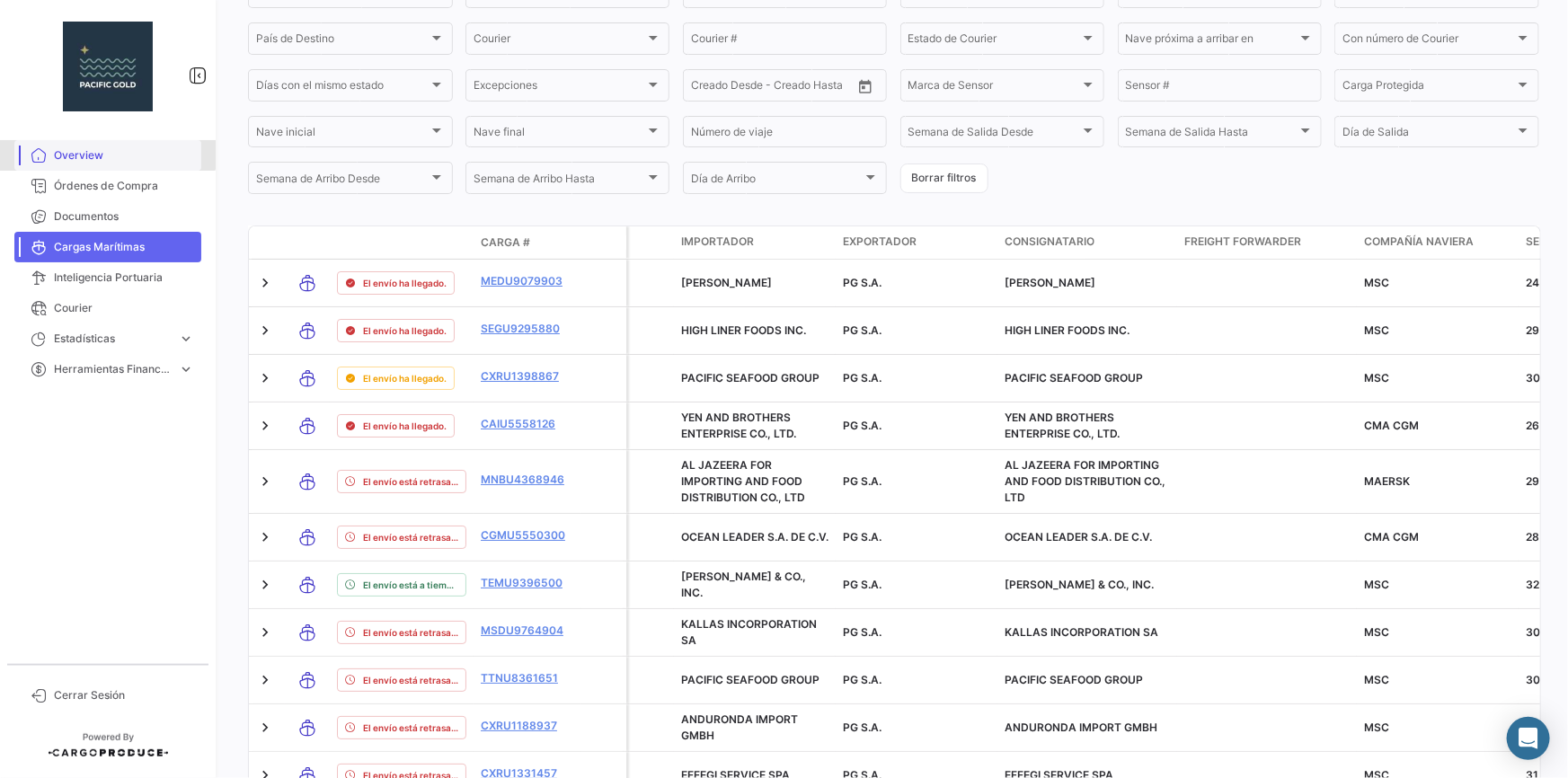
click at [94, 144] on link "Overview" at bounding box center [108, 155] width 187 height 30
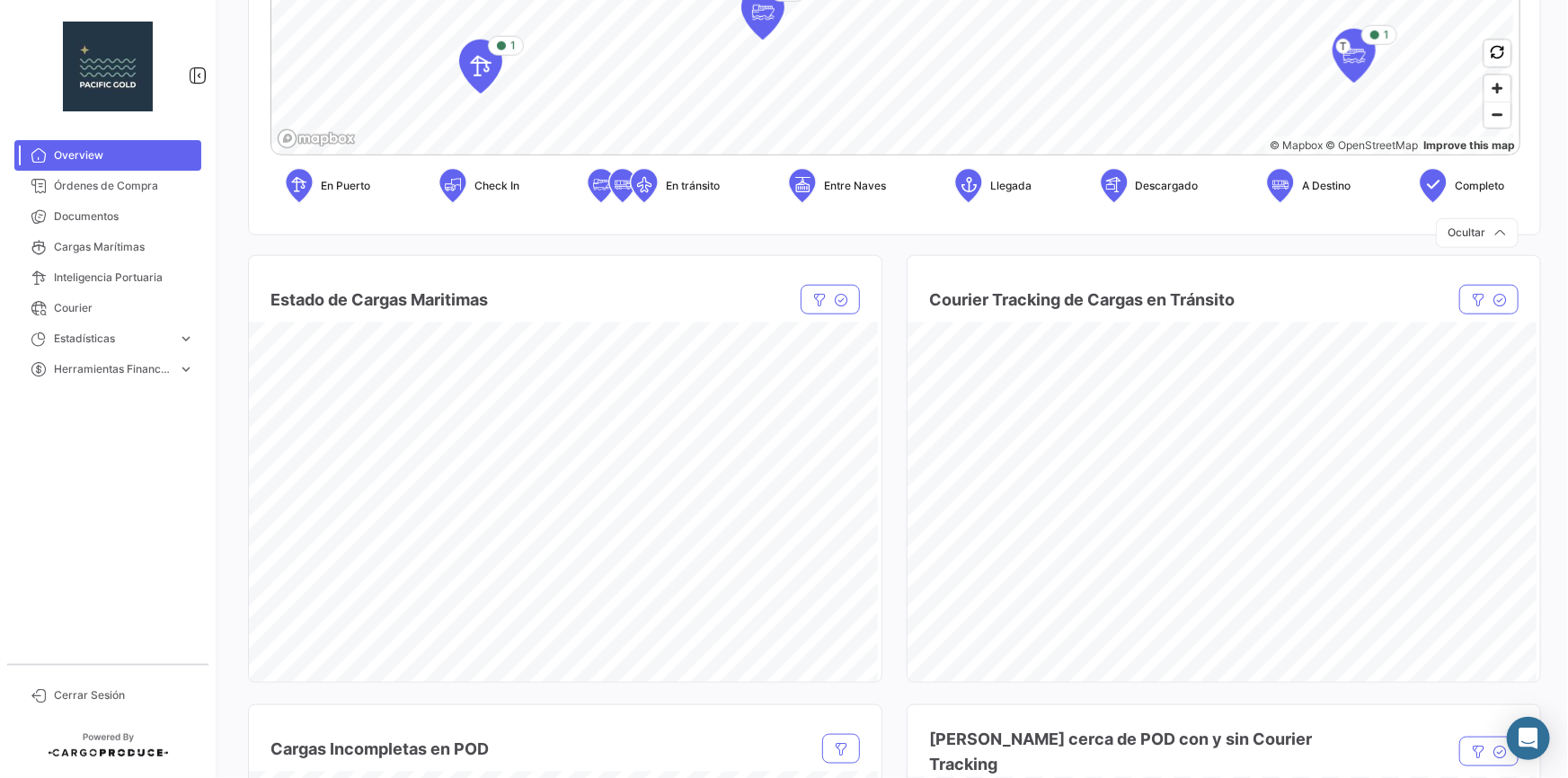
scroll to position [735, 0]
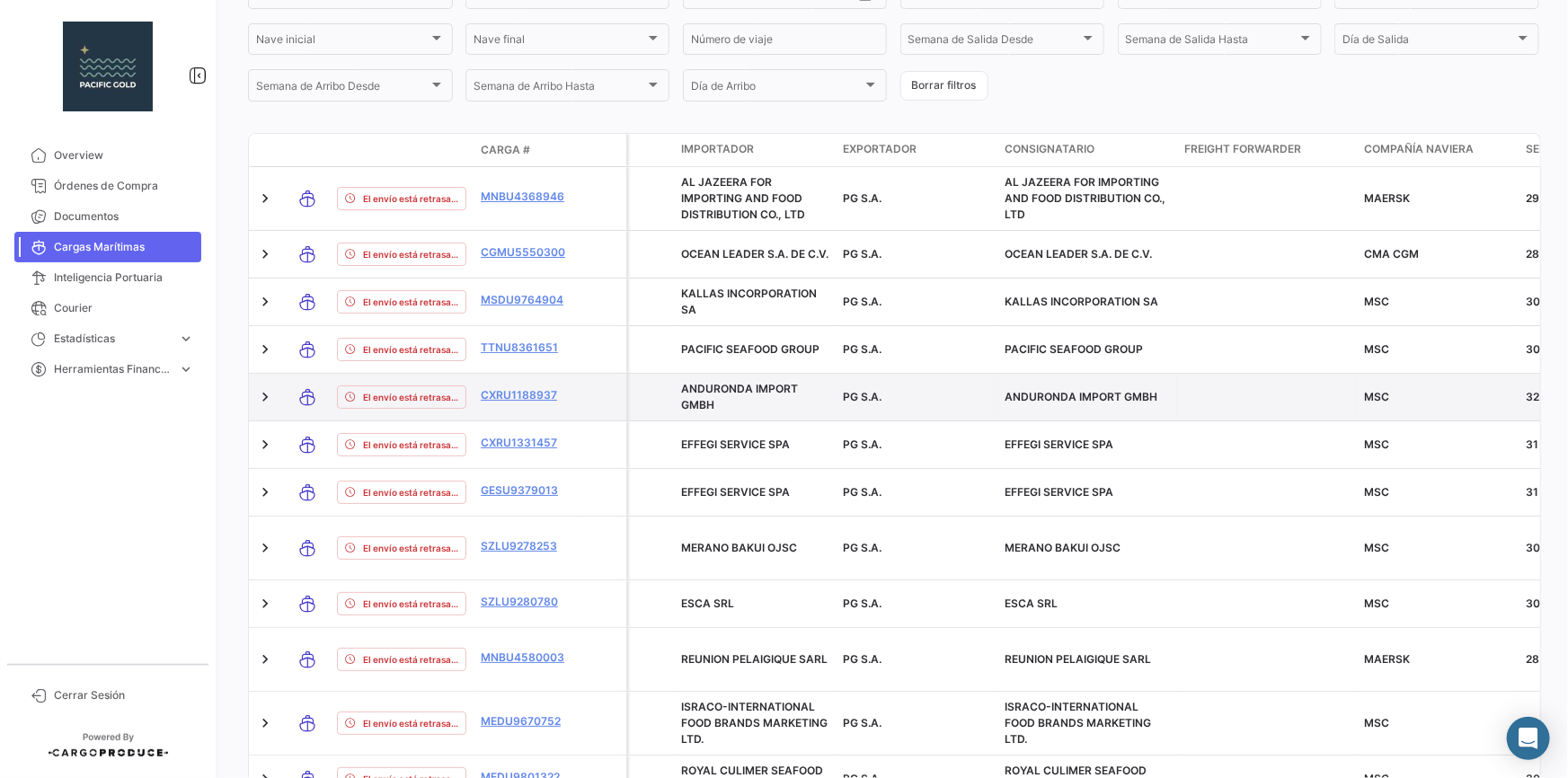
scroll to position [107, 0]
